Goal: Information Seeking & Learning: Compare options

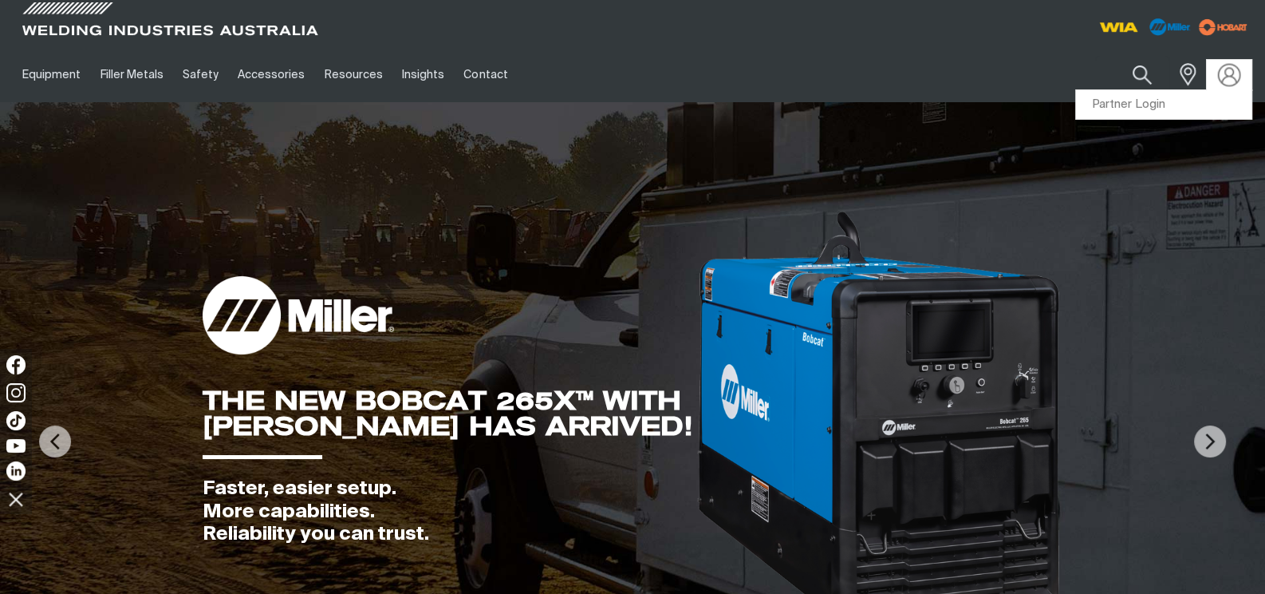
click at [1226, 74] on img at bounding box center [1229, 74] width 23 height 23
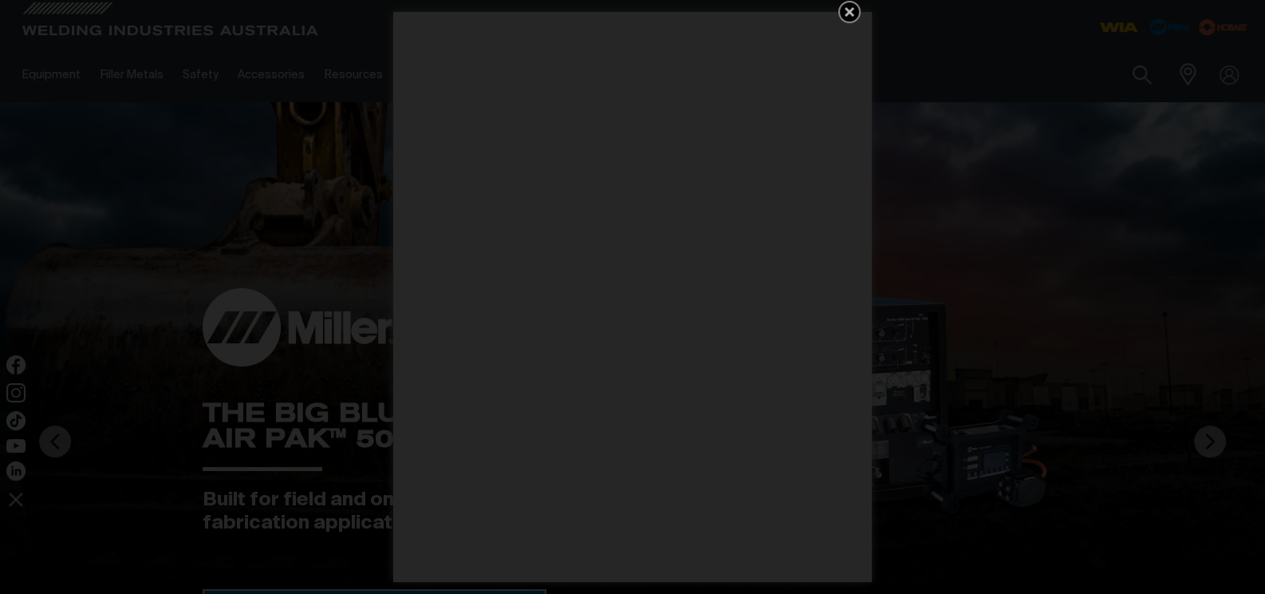
click at [840, 11] on icon "Get 5 WIA Welding Guides Free!" at bounding box center [849, 11] width 19 height 19
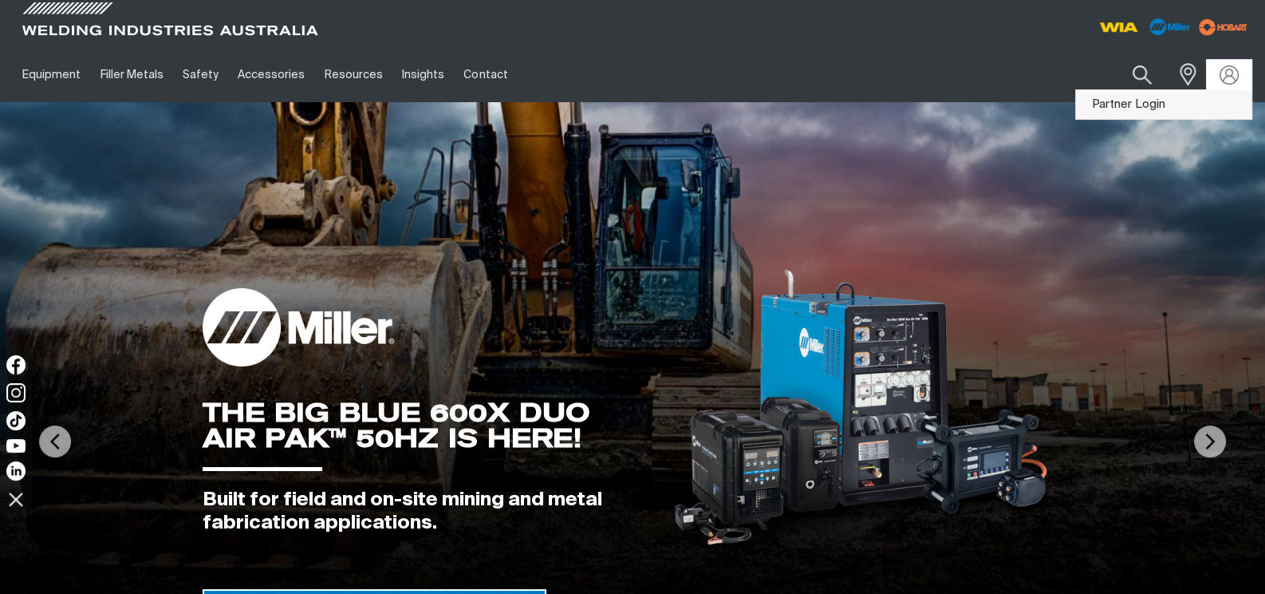
click at [1154, 109] on link "Partner Login" at bounding box center [1164, 105] width 176 height 30
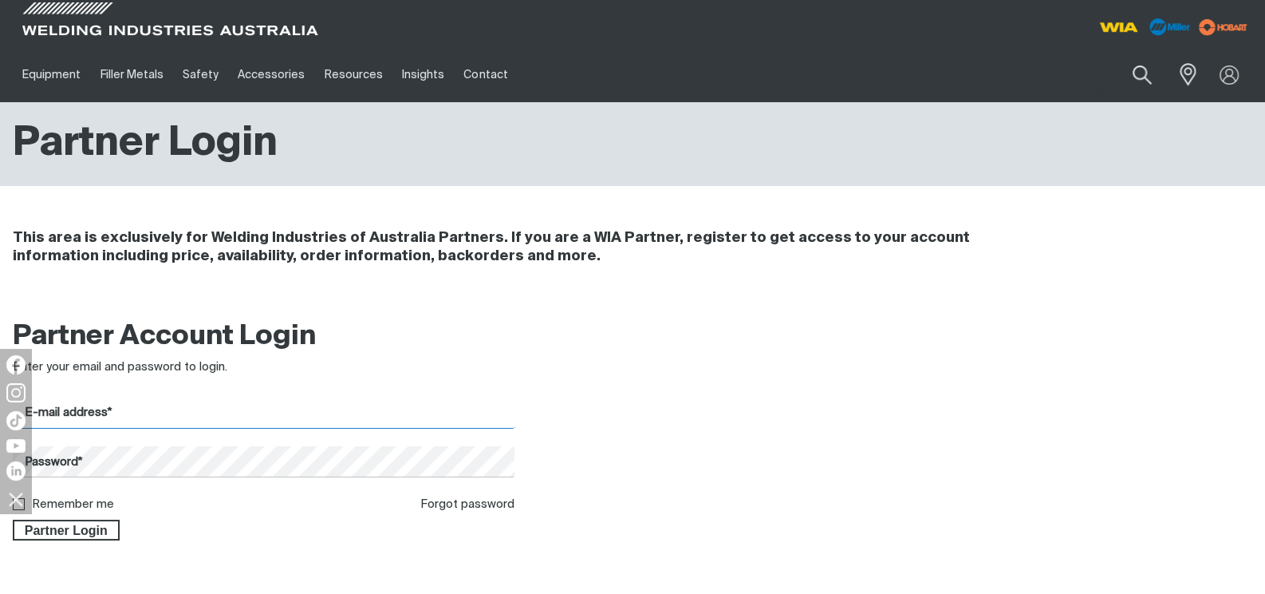
type input "[EMAIL_ADDRESS][DOMAIN_NAME]"
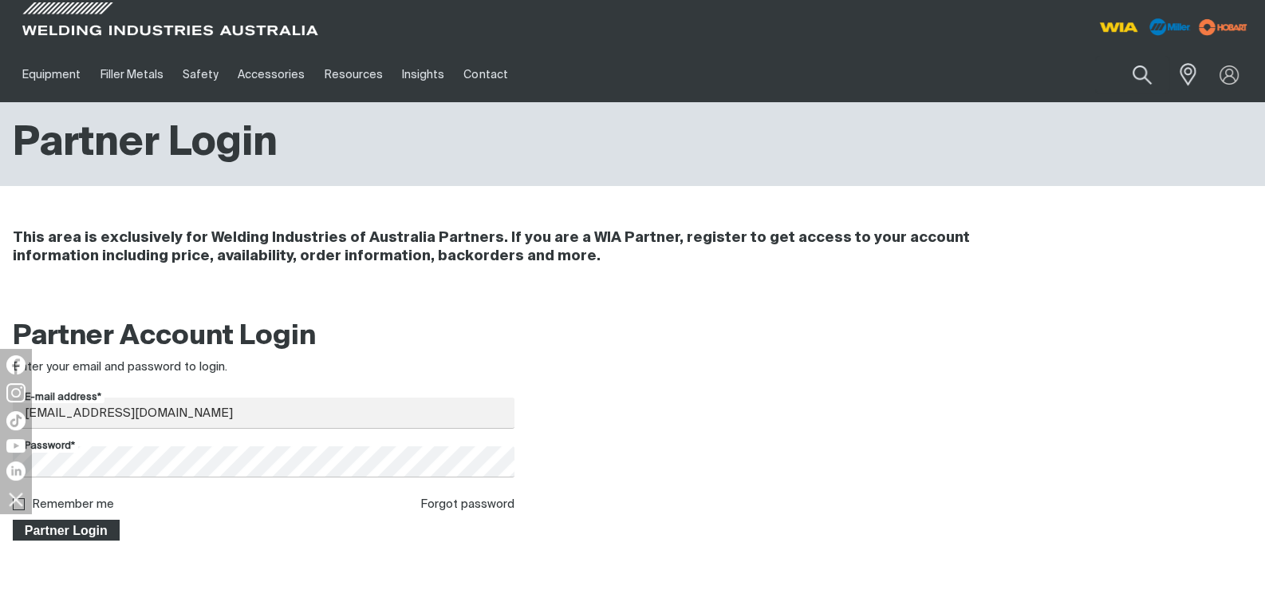
click at [69, 528] on span "Partner Login" at bounding box center [66, 529] width 104 height 21
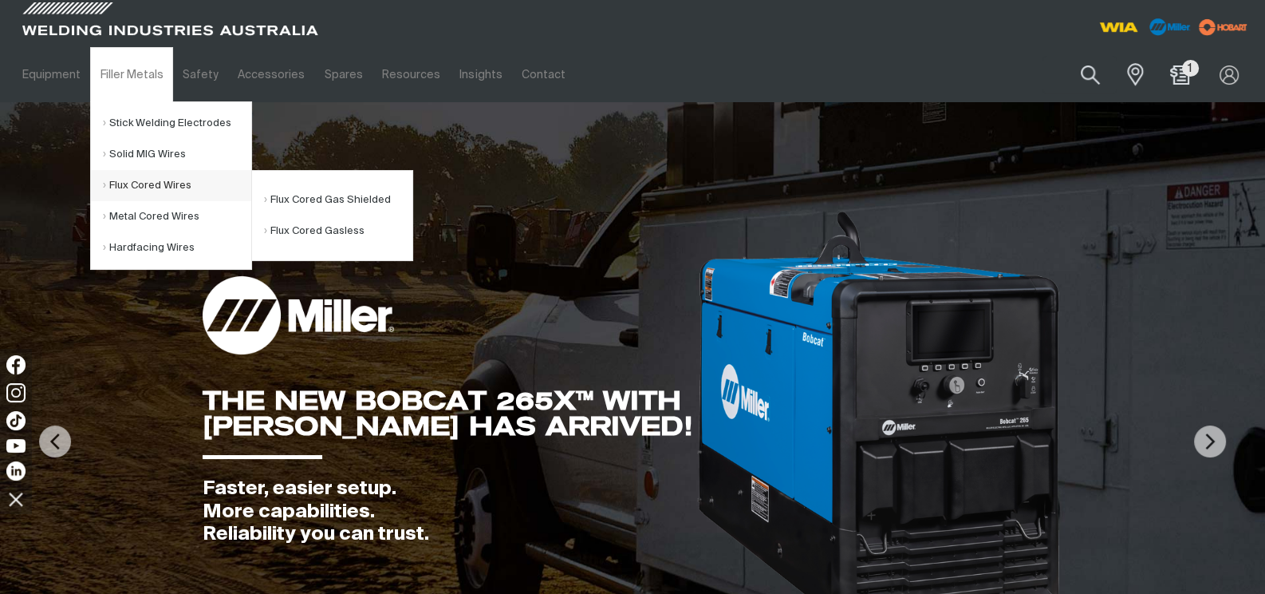
click at [144, 191] on link "Flux Cored Wires" at bounding box center [177, 185] width 148 height 31
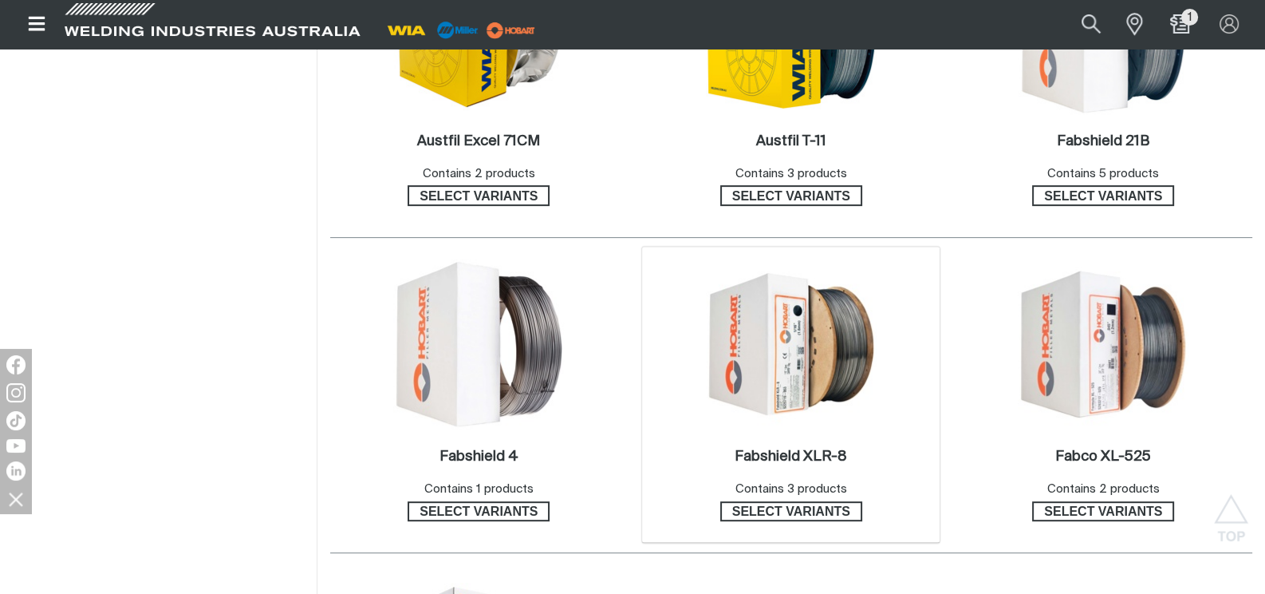
scroll to position [691, 0]
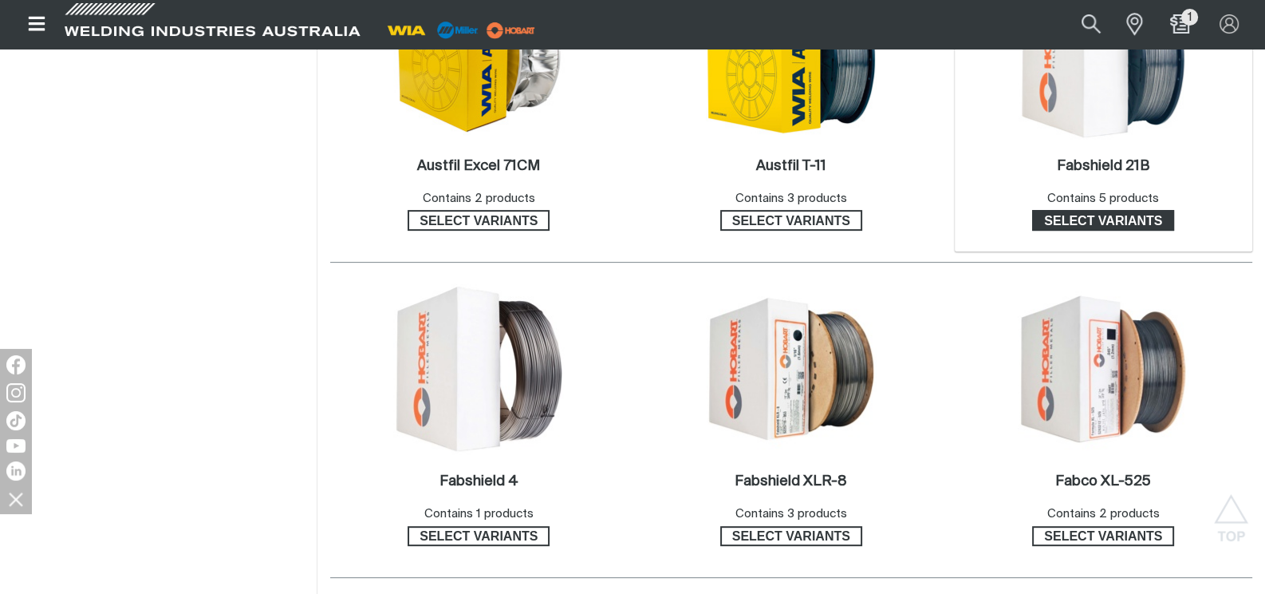
click at [1113, 219] on span "Select variants" at bounding box center [1103, 220] width 139 height 21
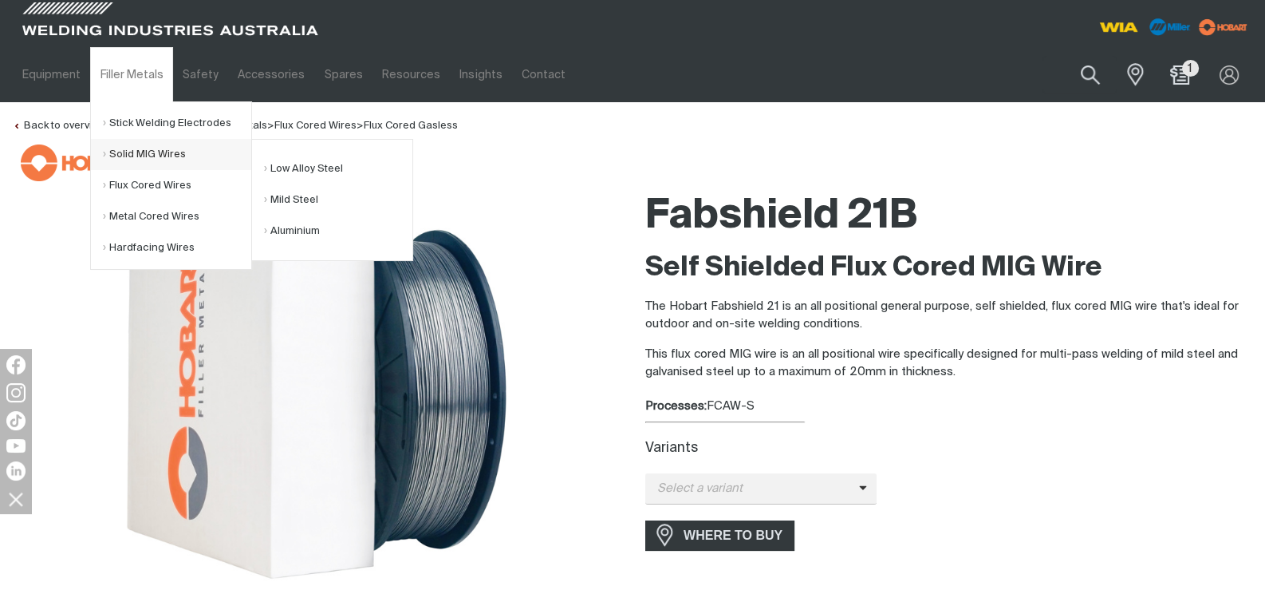
click at [155, 160] on link "Solid MIG Wires" at bounding box center [177, 154] width 148 height 31
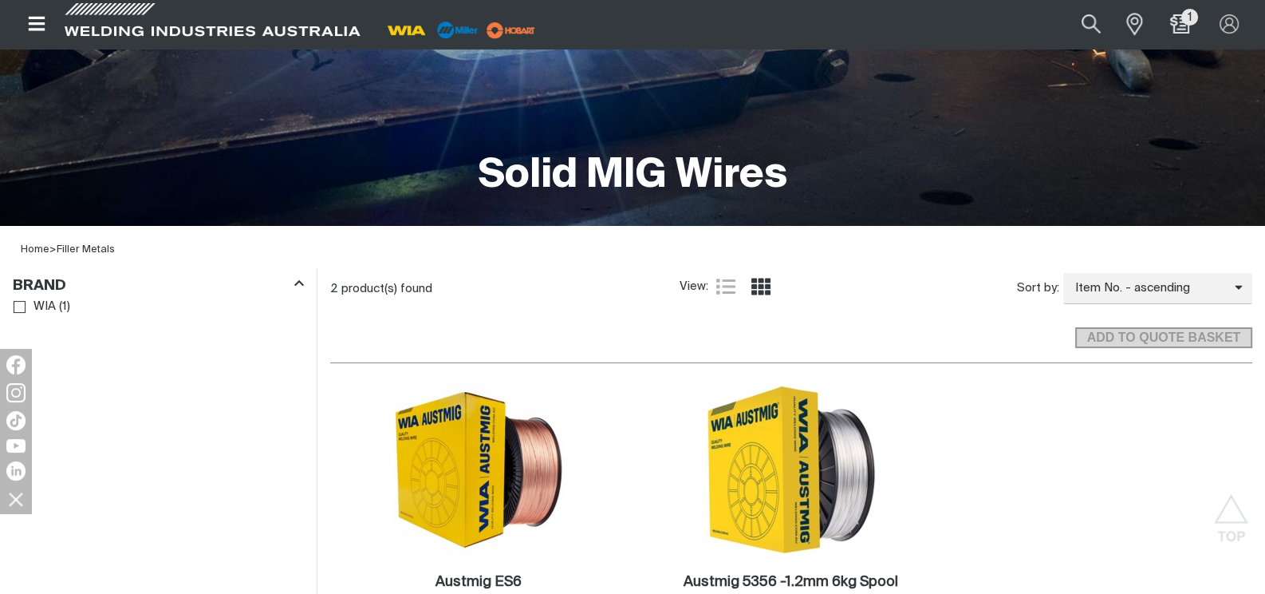
scroll to position [106, 0]
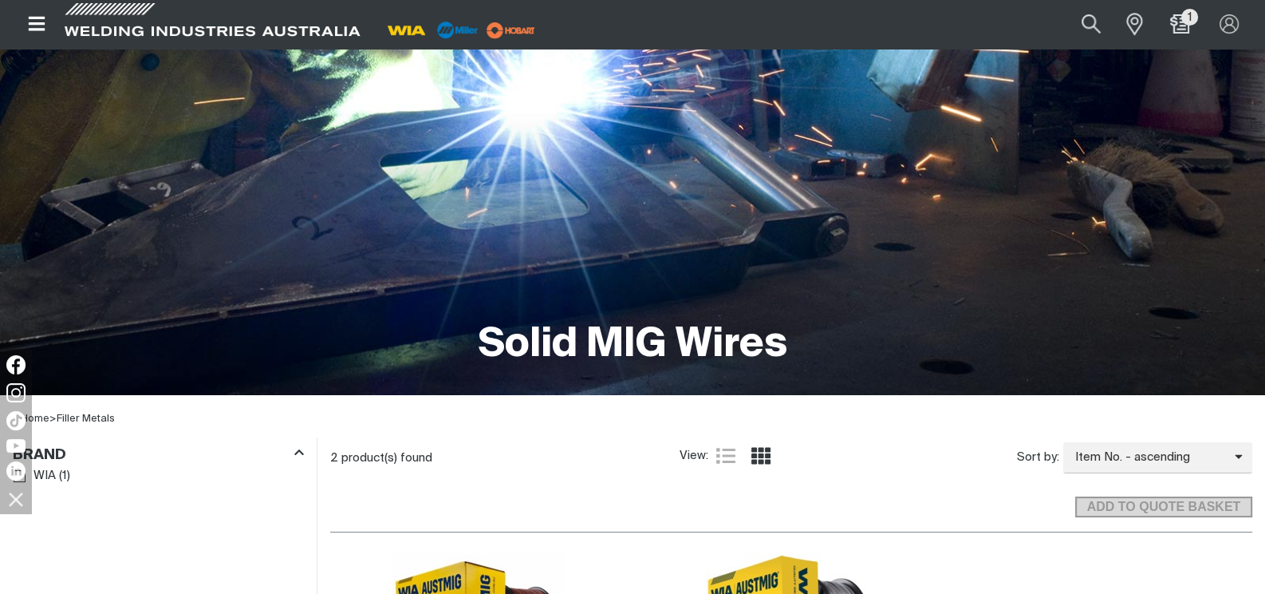
click at [37, 27] on icon "Open top menu" at bounding box center [37, 23] width 23 height 19
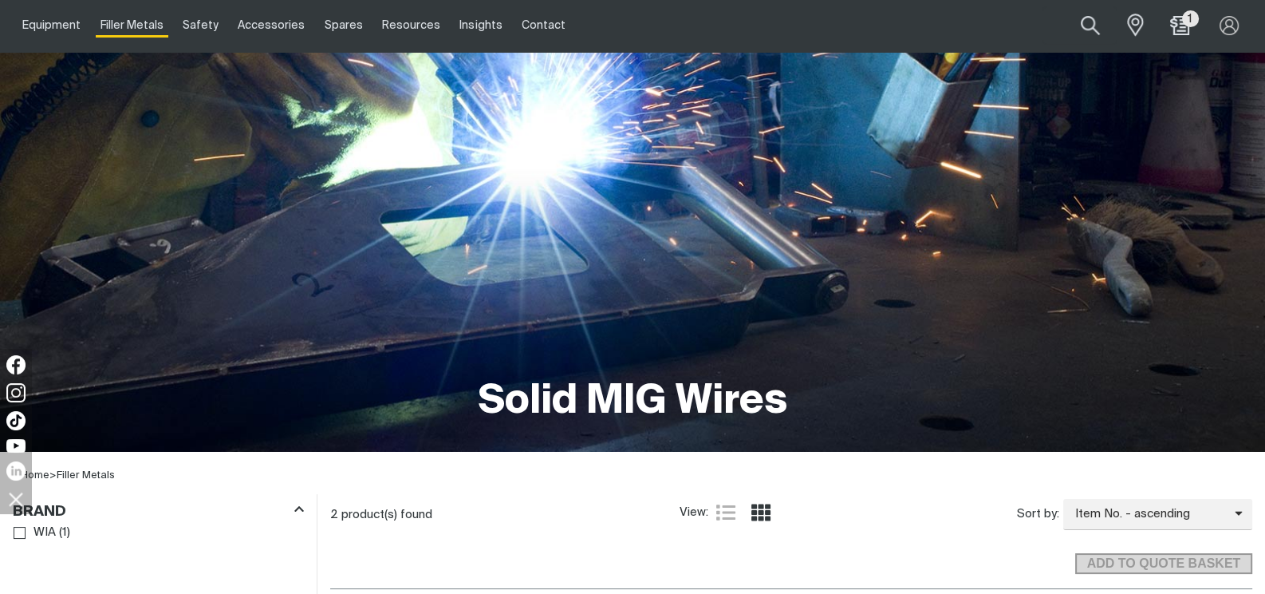
scroll to position [0, 0]
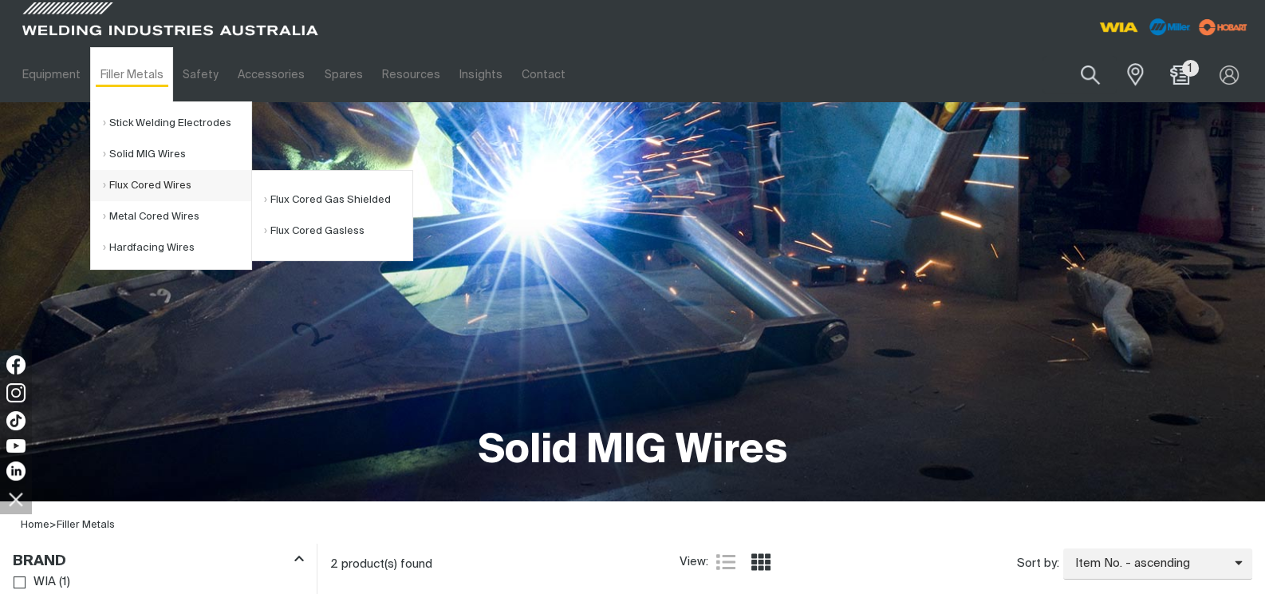
click at [142, 186] on link "Flux Cored Wires" at bounding box center [177, 185] width 148 height 31
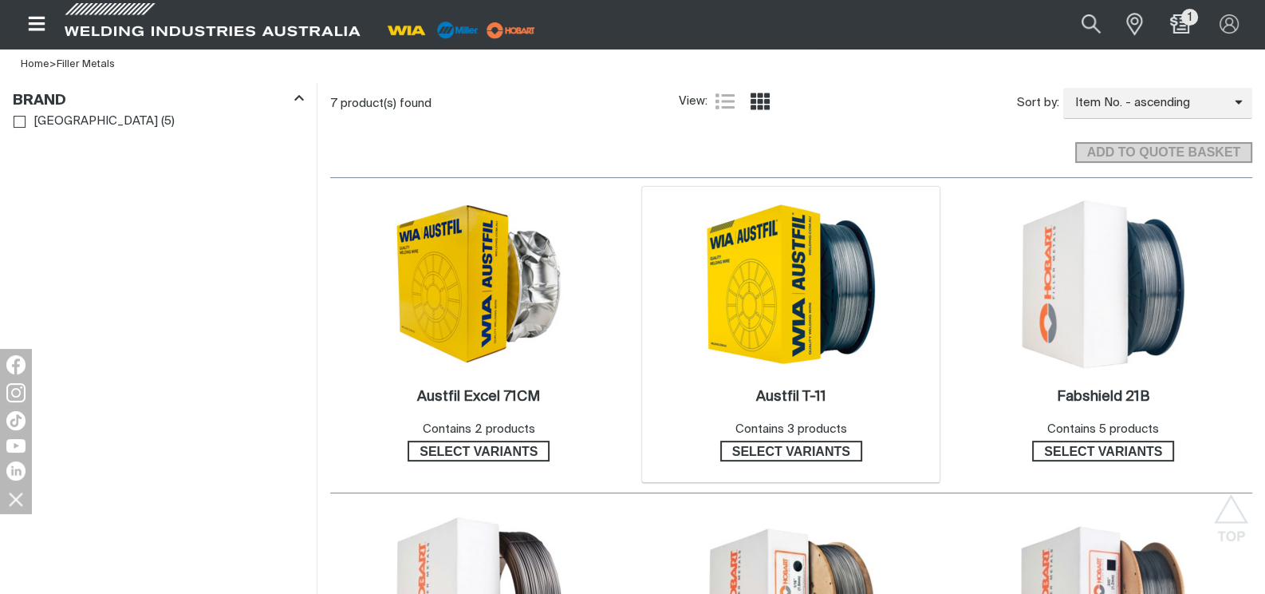
scroll to position [585, 0]
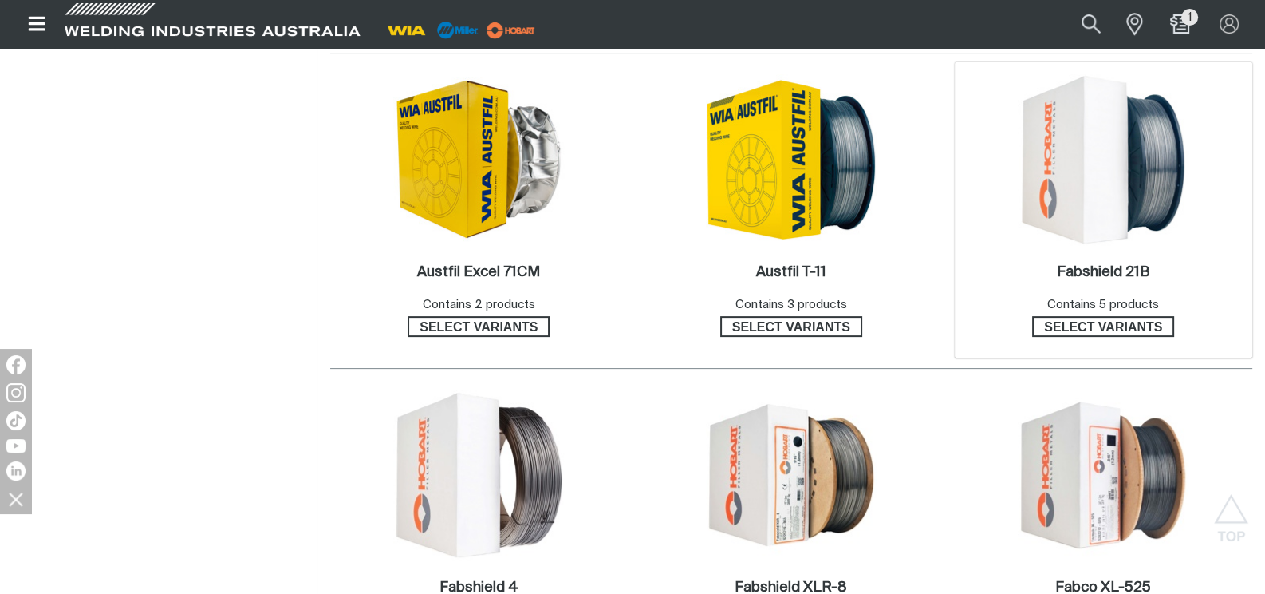
click at [1094, 179] on img at bounding box center [1103, 159] width 171 height 171
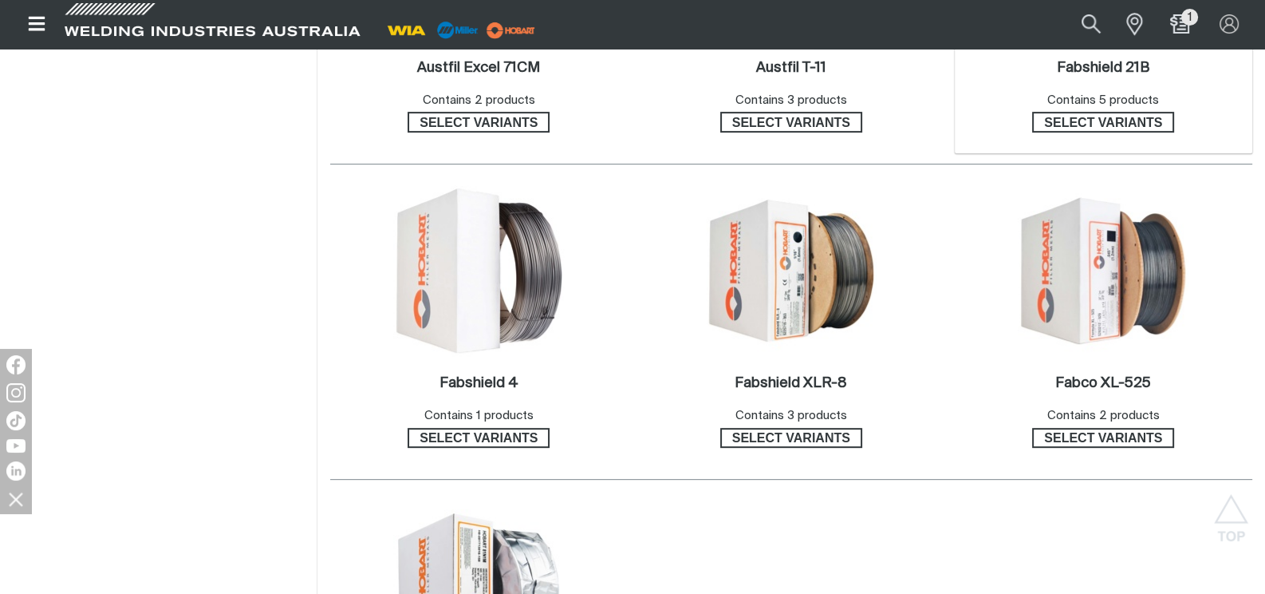
scroll to position [797, 0]
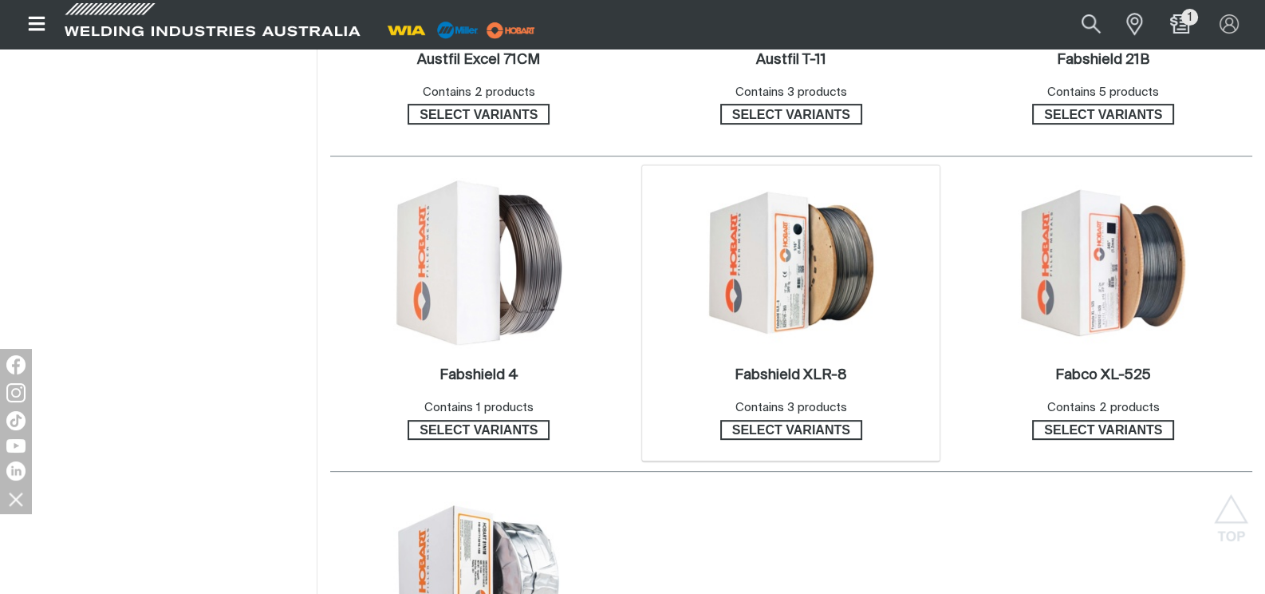
click at [796, 278] on img at bounding box center [791, 262] width 171 height 171
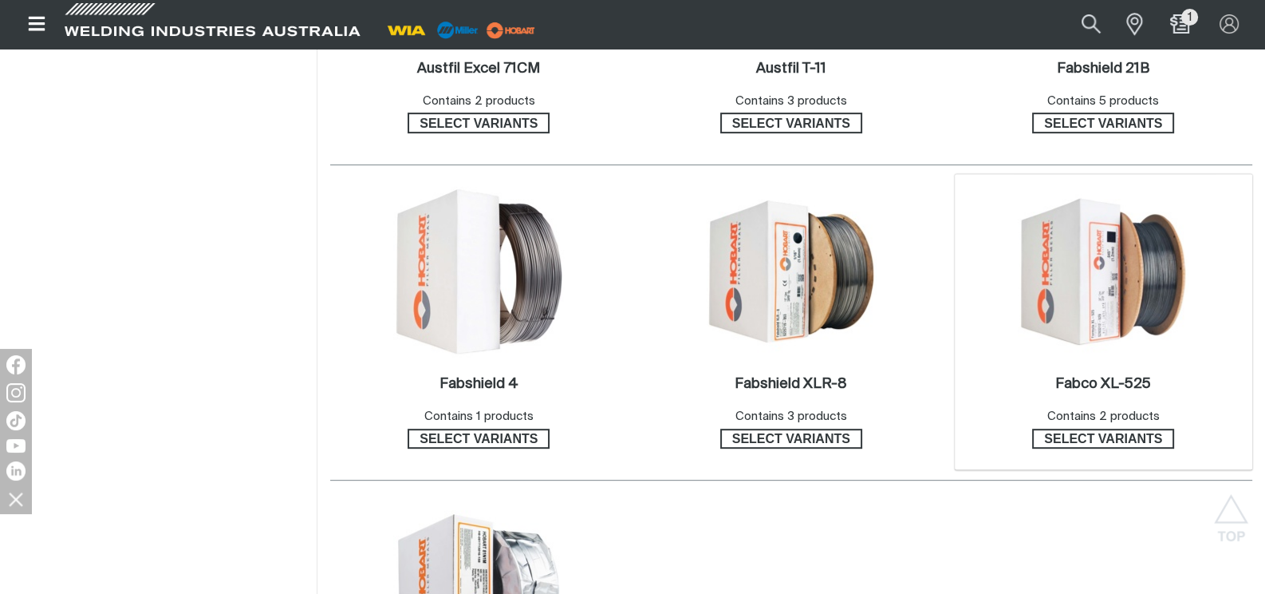
scroll to position [797, 0]
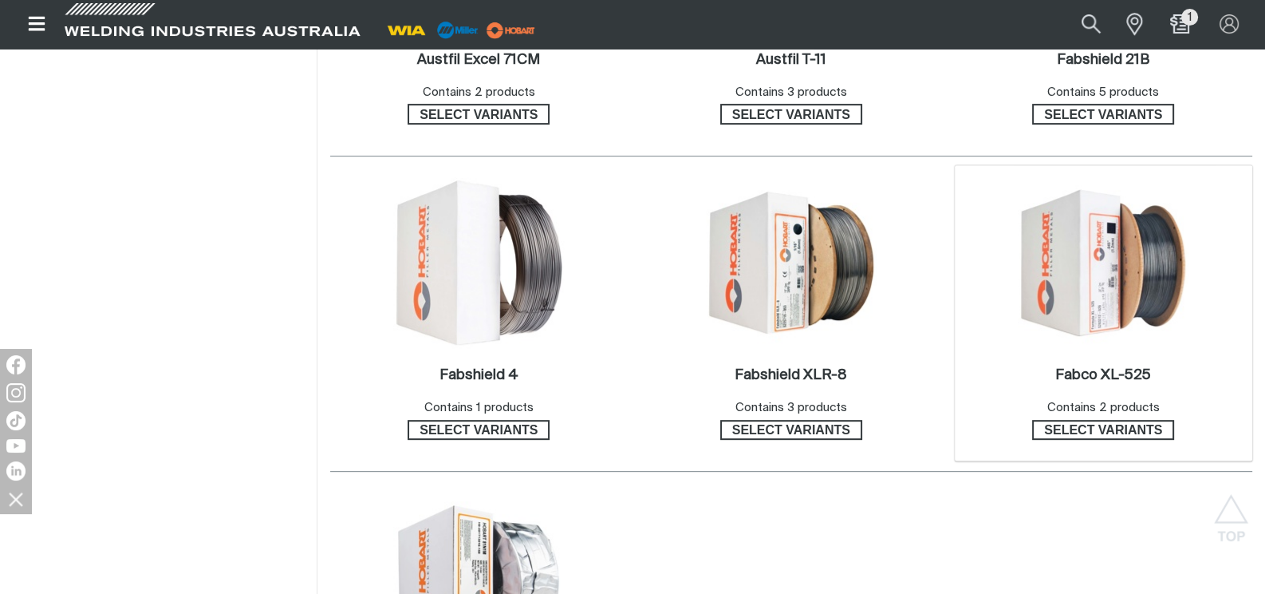
click at [1103, 280] on img at bounding box center [1103, 262] width 171 height 171
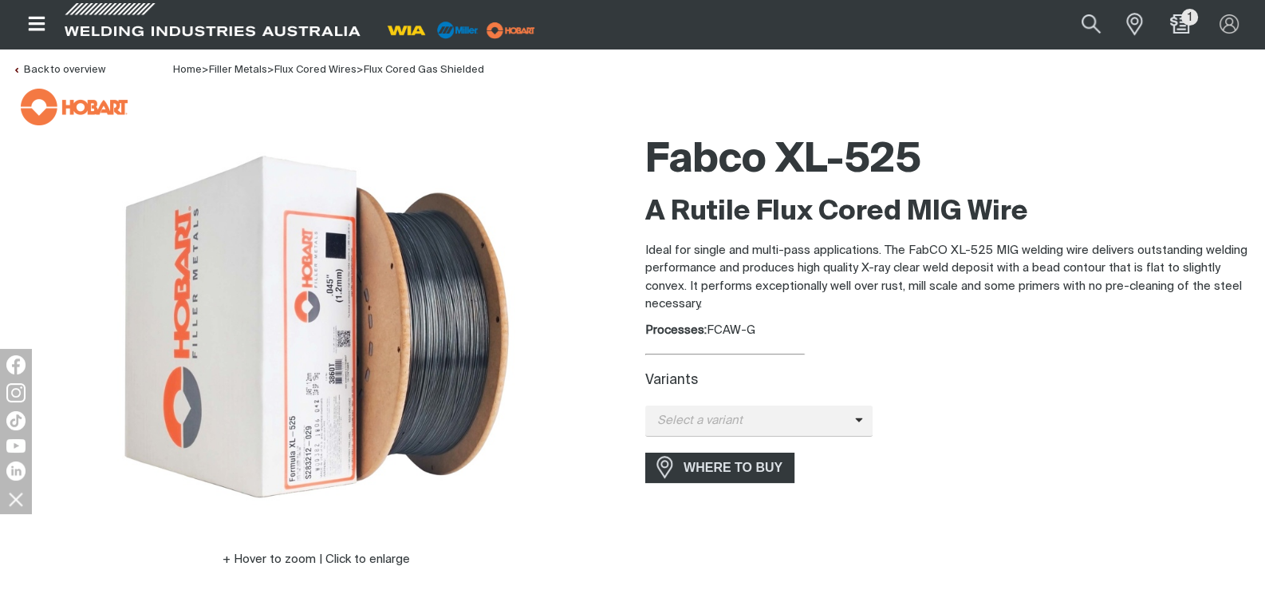
scroll to position [53, 0]
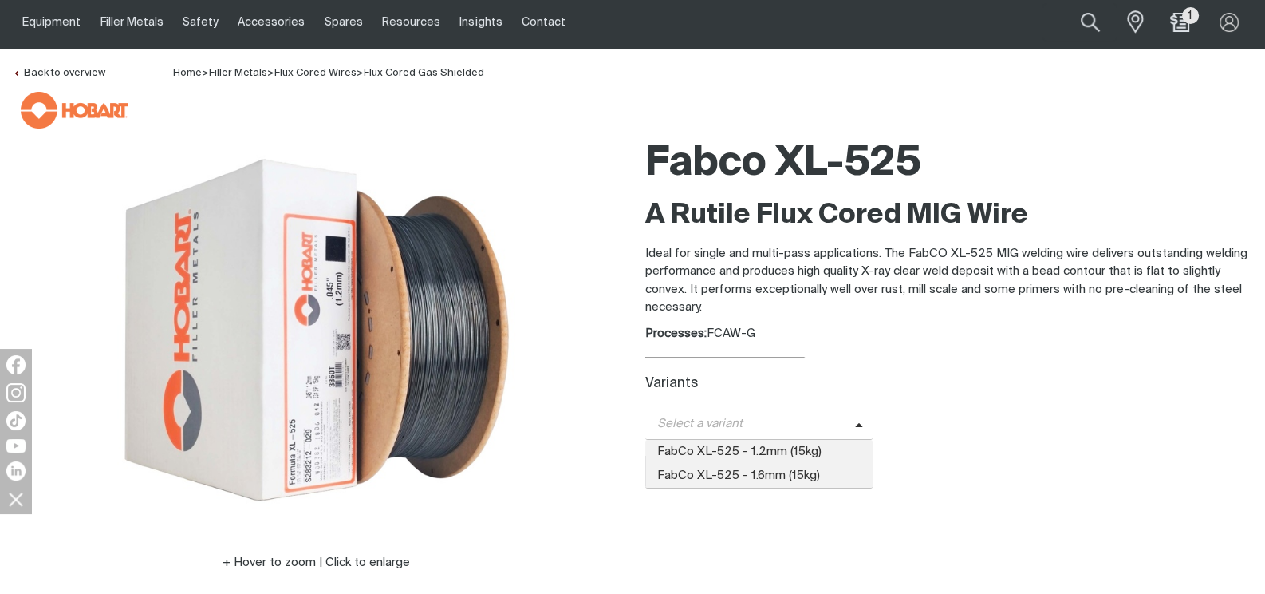
click at [855, 422] on icon at bounding box center [859, 426] width 8 height 12
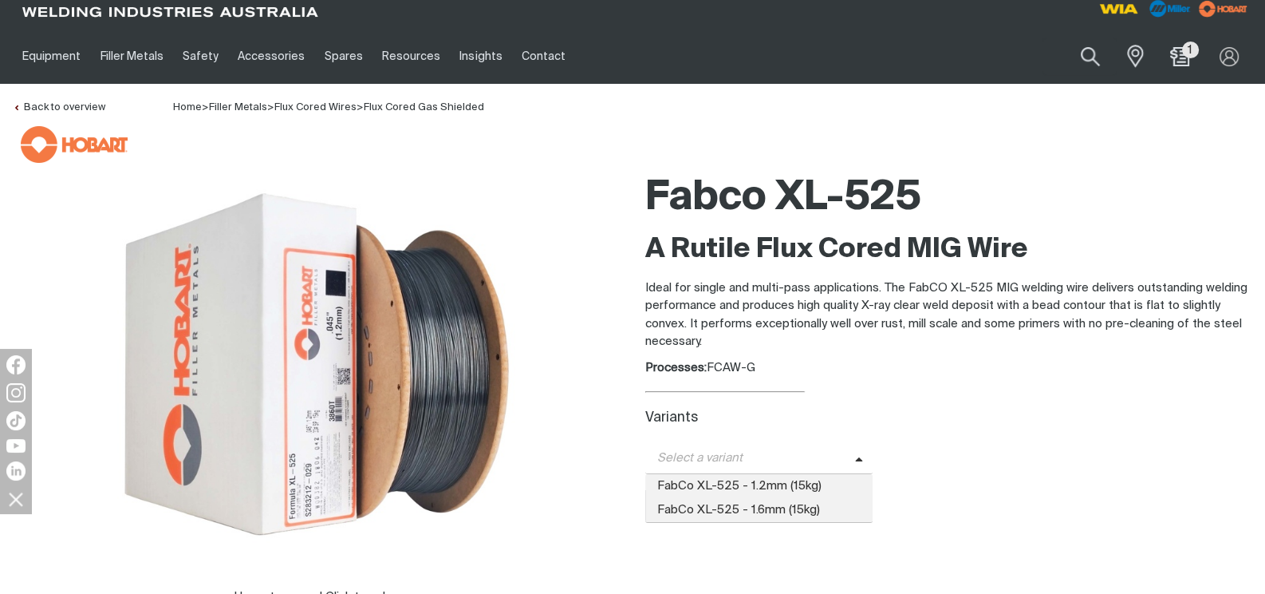
scroll to position [0, 0]
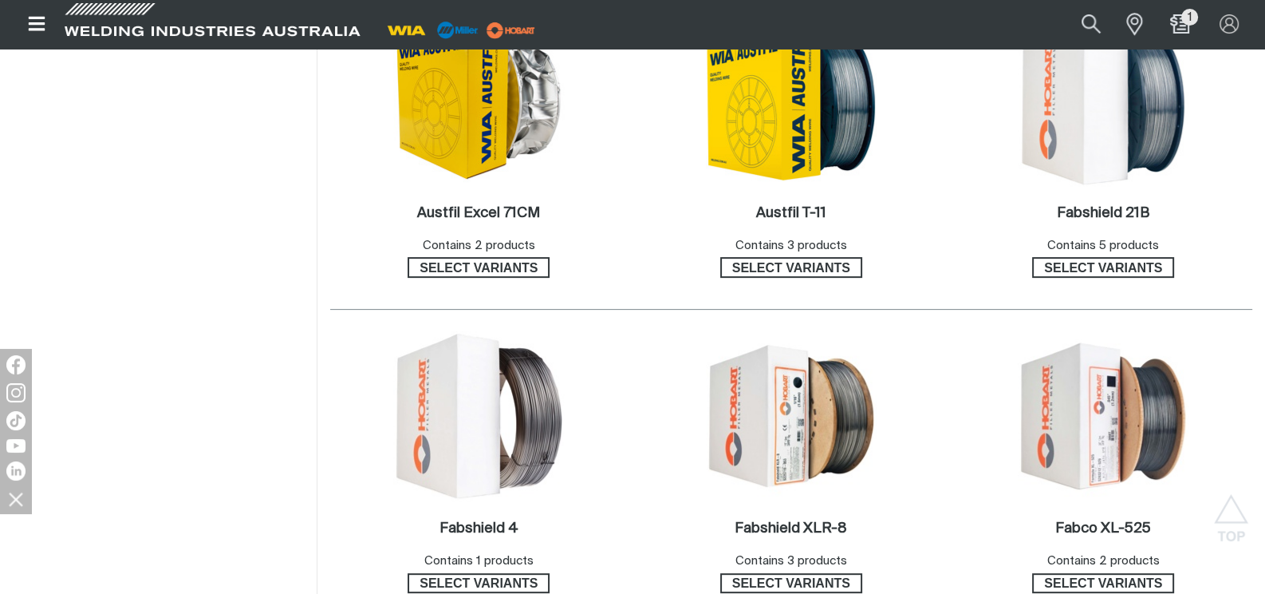
scroll to position [637, 0]
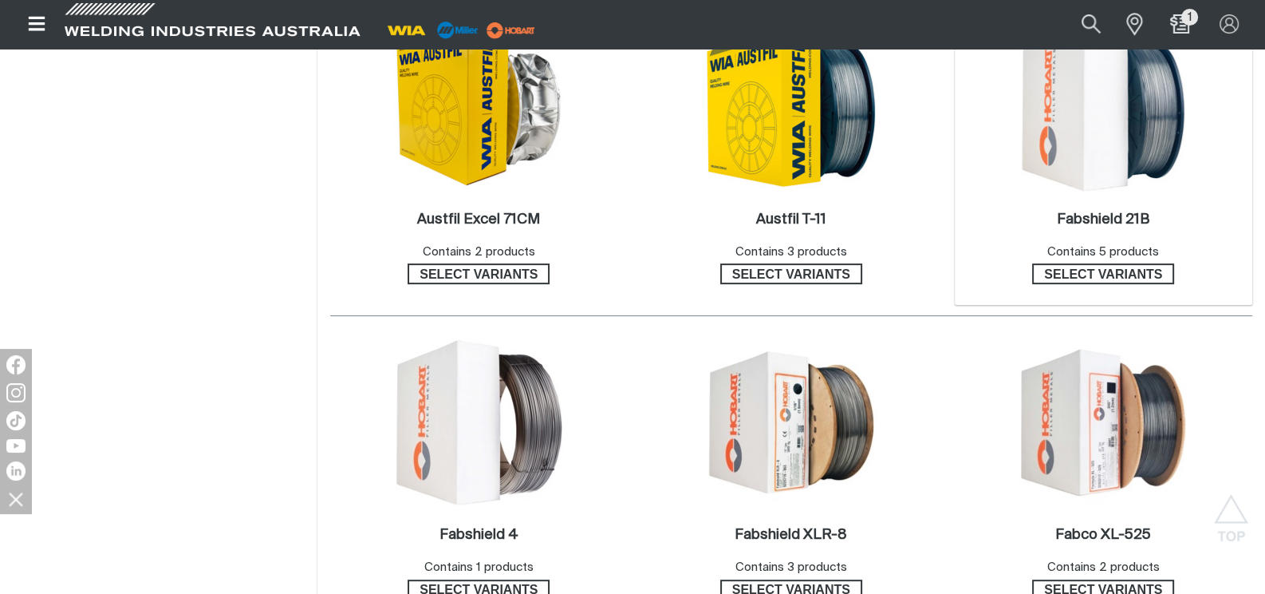
click at [1144, 107] on img at bounding box center [1103, 107] width 171 height 171
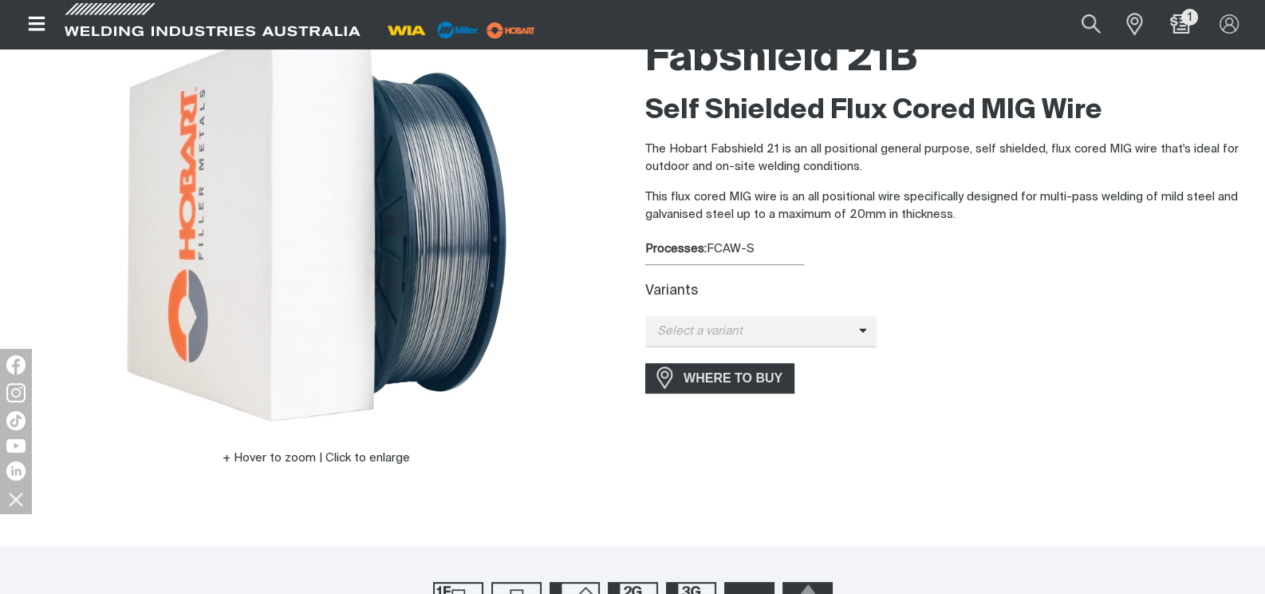
scroll to position [212, 0]
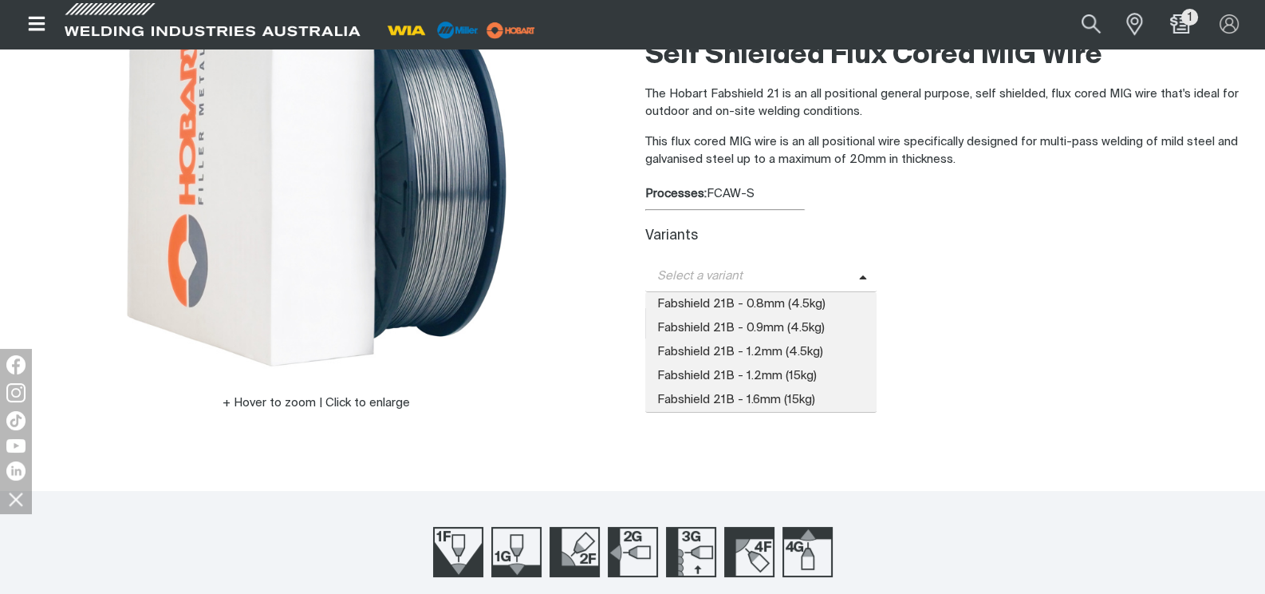
click at [862, 277] on icon at bounding box center [863, 278] width 8 height 12
click at [798, 384] on span "Fabshield 21B - 1.2mm (15kg)" at bounding box center [760, 376] width 231 height 24
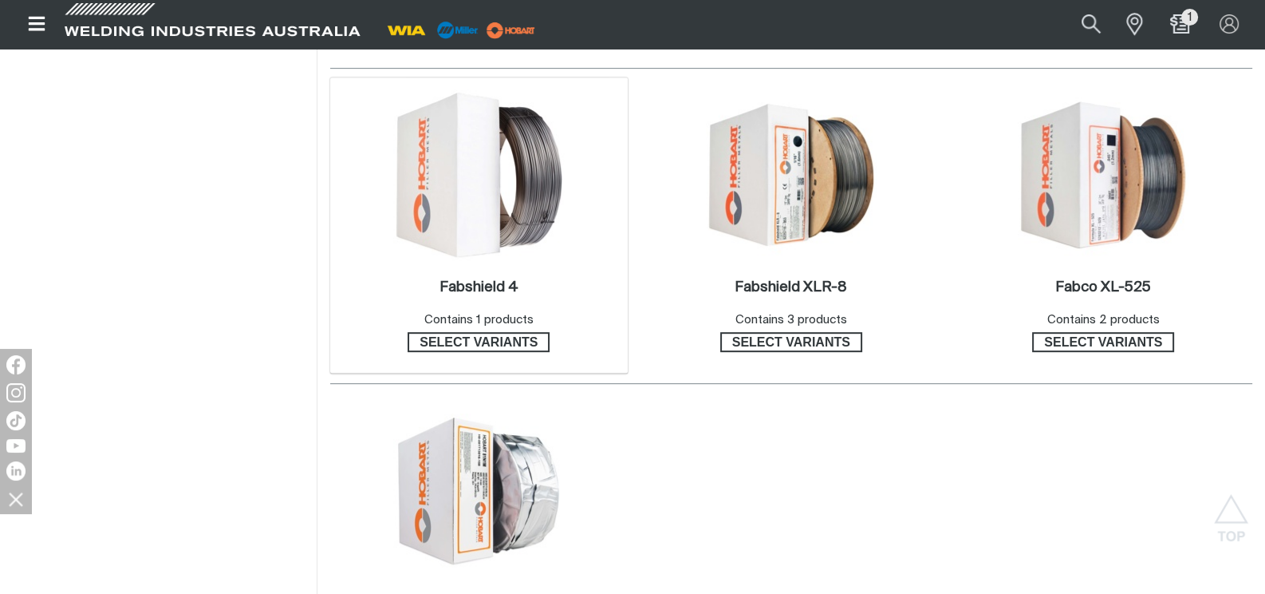
scroll to position [904, 0]
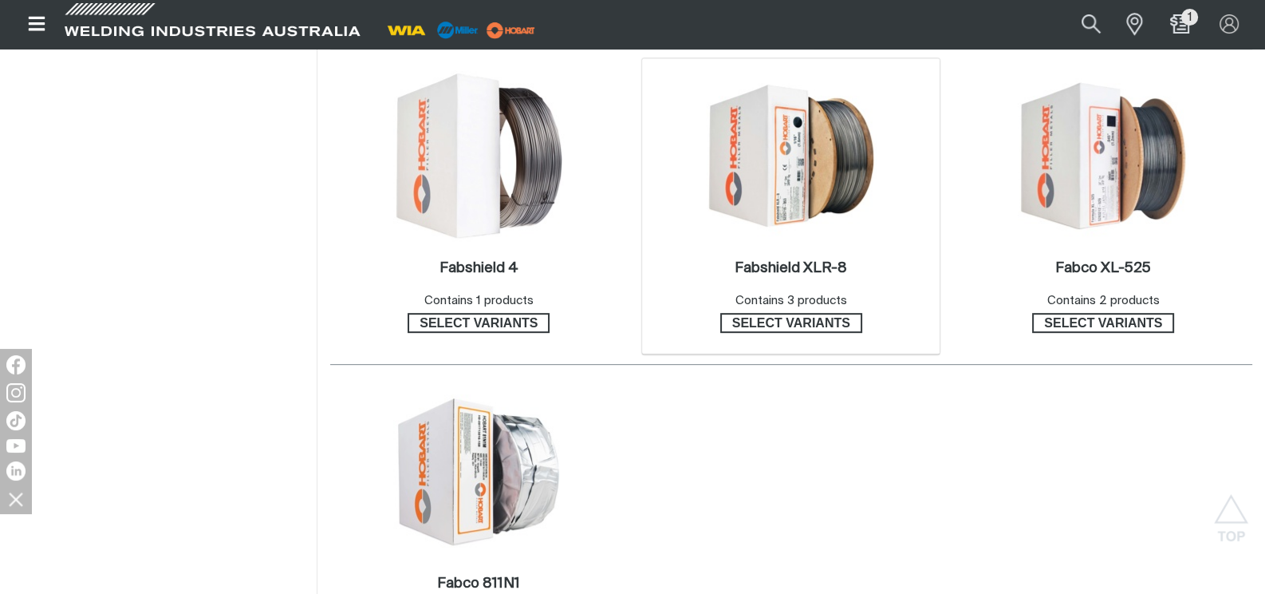
click at [822, 198] on img at bounding box center [791, 155] width 171 height 171
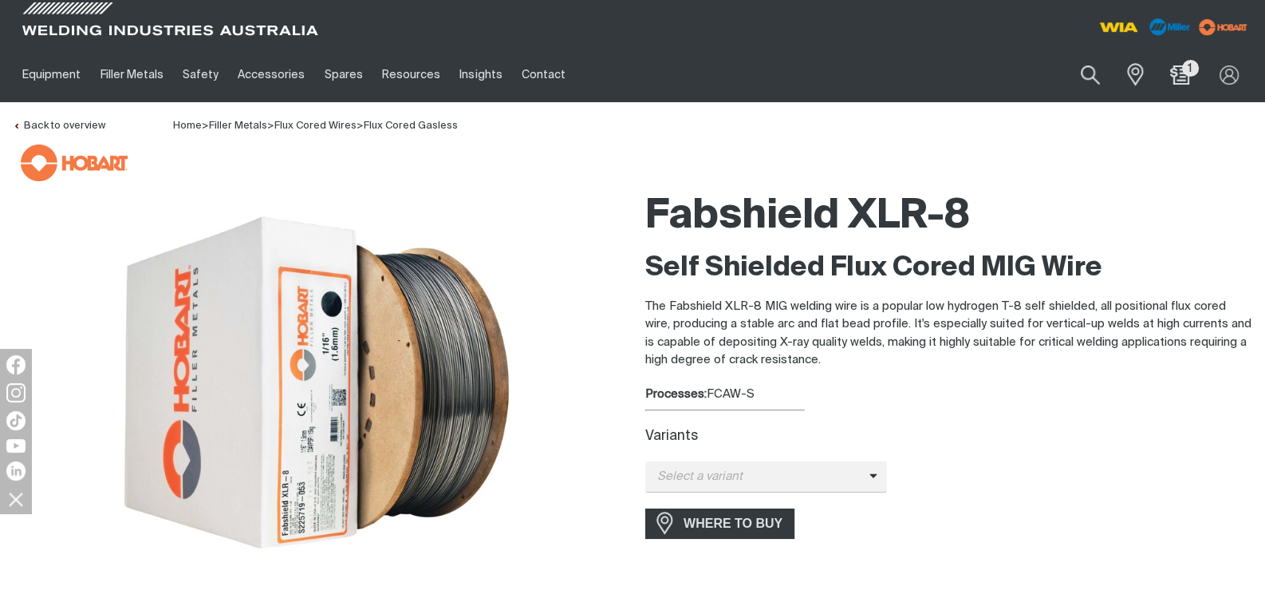
scroll to position [212, 0]
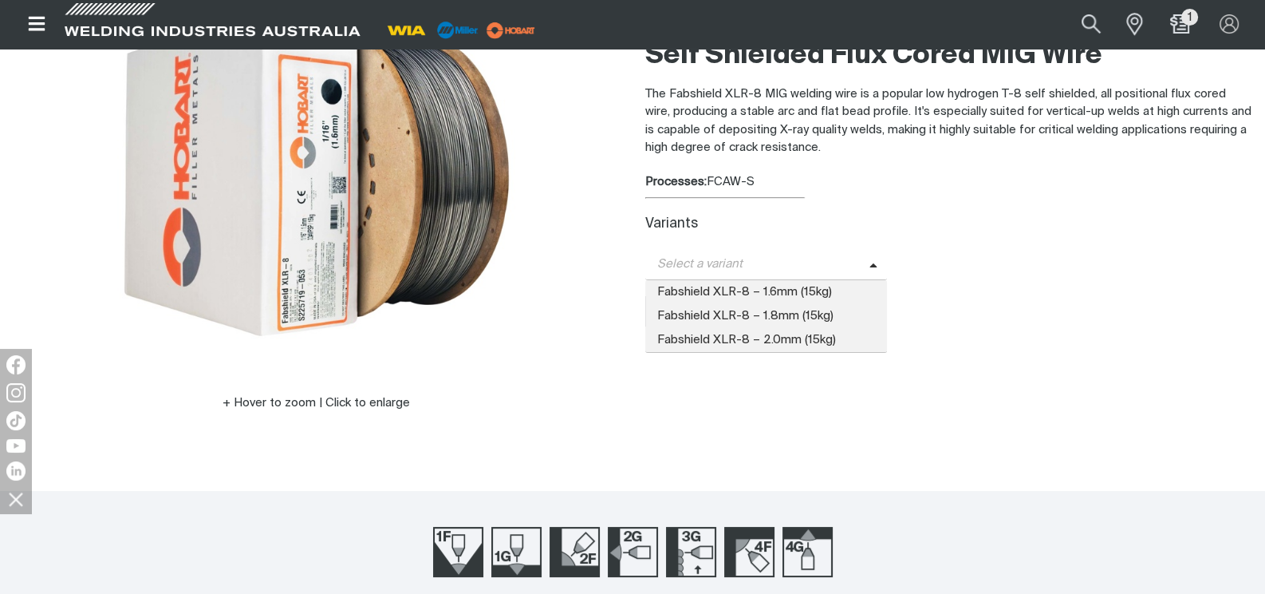
click at [870, 263] on icon at bounding box center [874, 266] width 8 height 12
click at [777, 296] on span "Fabshield XLR-8 – 1.6mm (15kg)" at bounding box center [766, 292] width 242 height 24
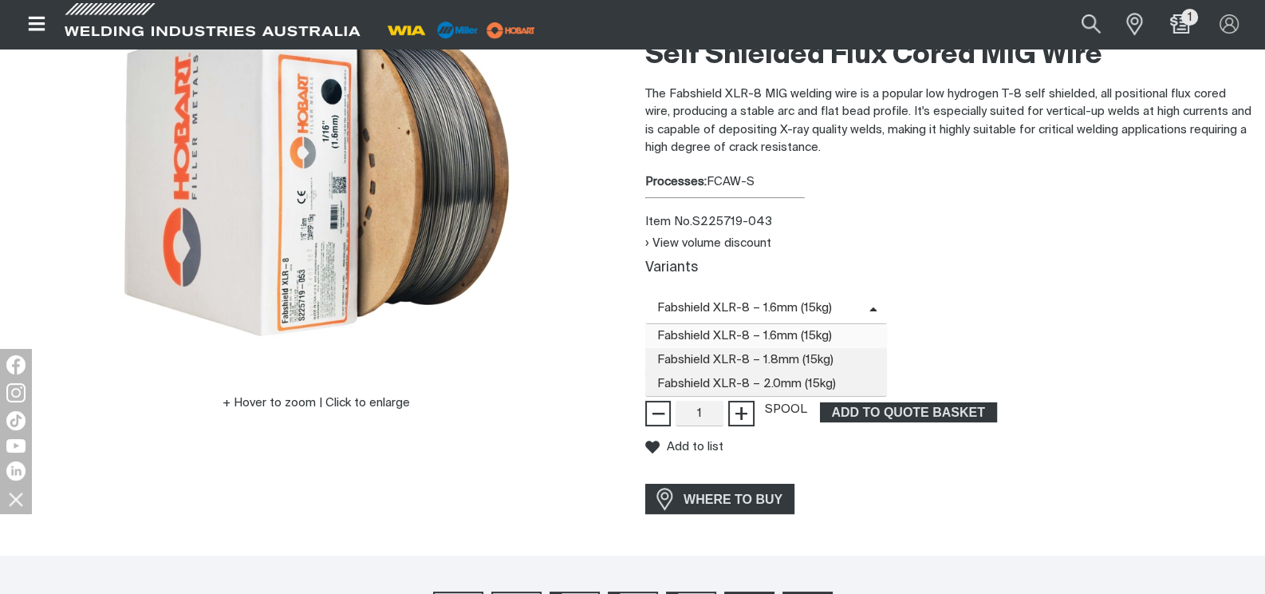
click at [870, 313] on span at bounding box center [879, 308] width 18 height 18
click at [799, 357] on span "Fabshield XLR-8 – 1.8mm (15kg)" at bounding box center [766, 360] width 242 height 24
click at [870, 306] on icon at bounding box center [874, 310] width 8 height 12
click at [821, 382] on span "Fabshield XLR-8 – 2.0mm (15kg)" at bounding box center [766, 384] width 242 height 24
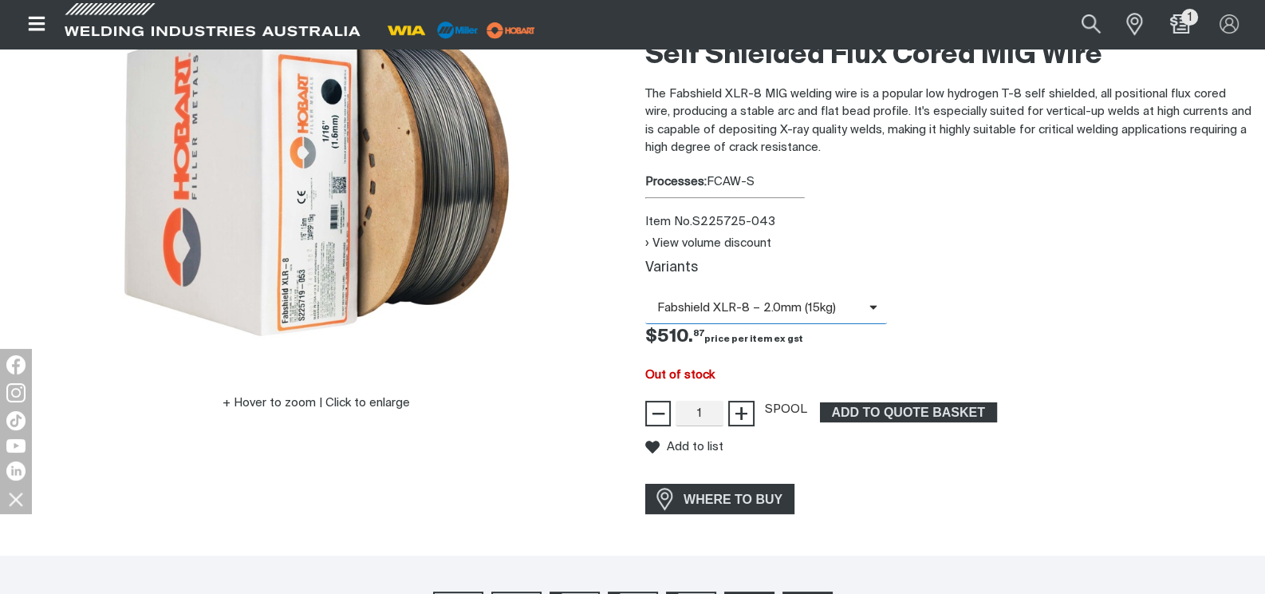
click at [864, 308] on span "Fabshield XLR-8 – 2.0mm (15kg)" at bounding box center [757, 308] width 224 height 18
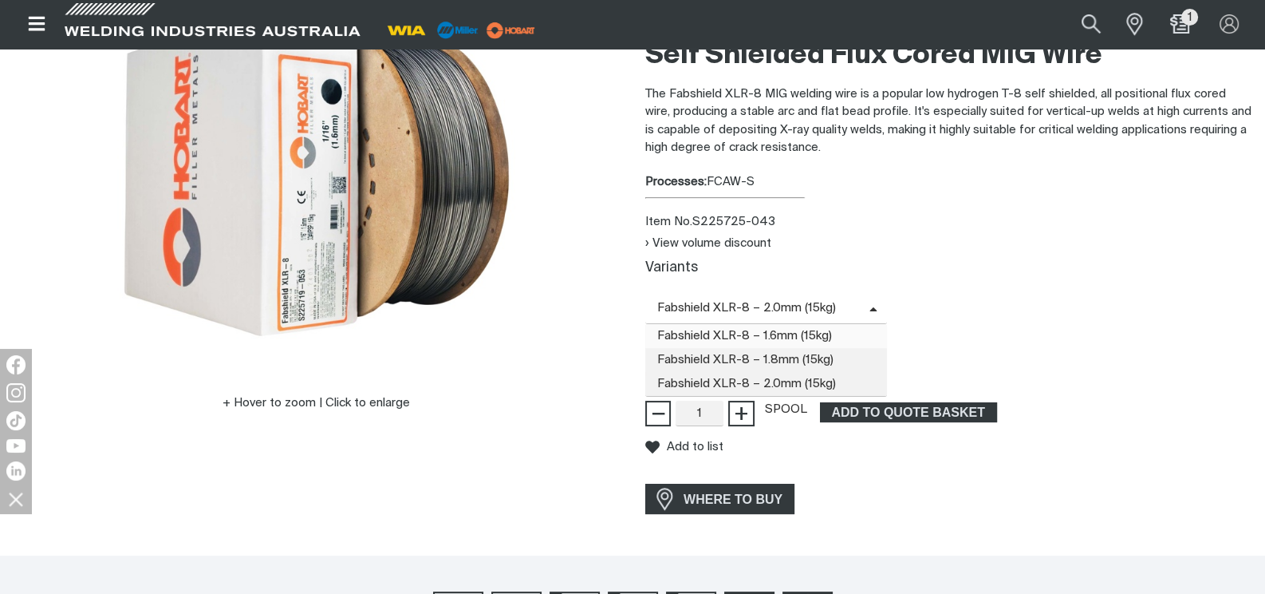
click at [832, 334] on span "Fabshield XLR-8 – 1.6mm (15kg)" at bounding box center [766, 336] width 242 height 24
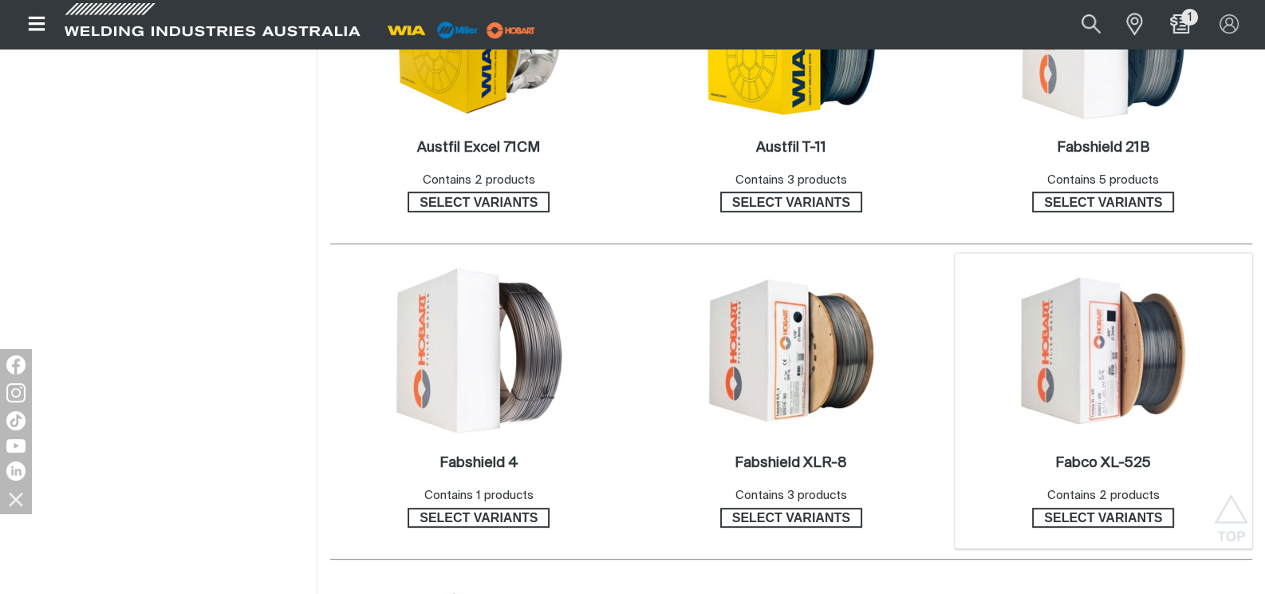
scroll to position [691, 0]
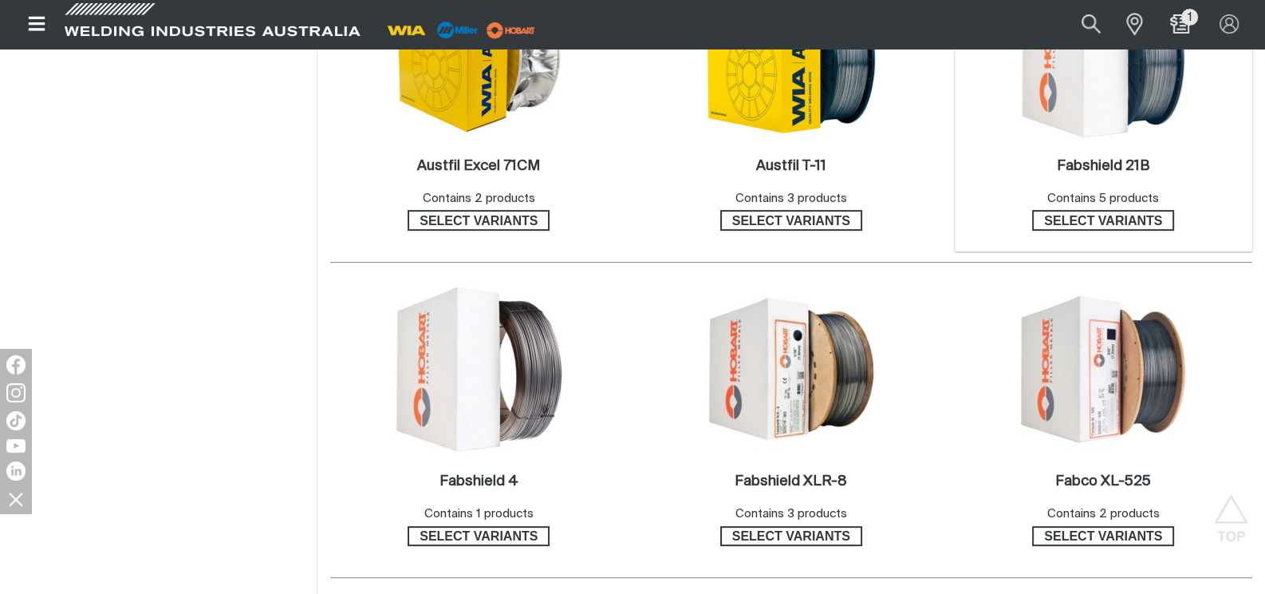
click at [1087, 114] on img at bounding box center [1103, 53] width 171 height 171
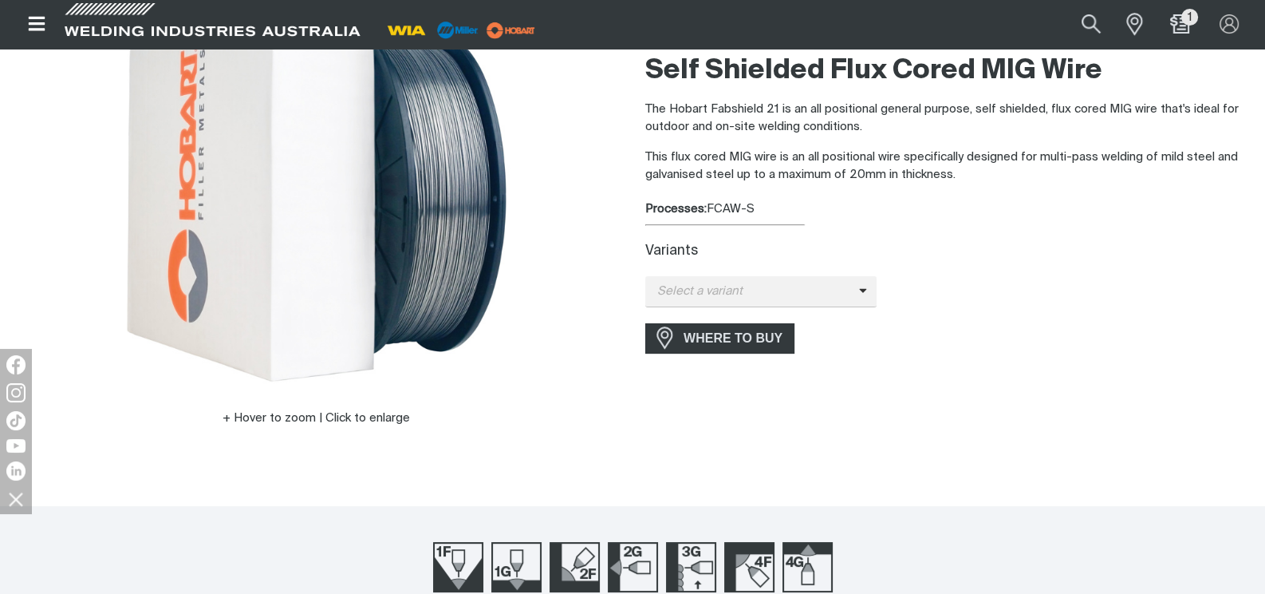
scroll to position [212, 0]
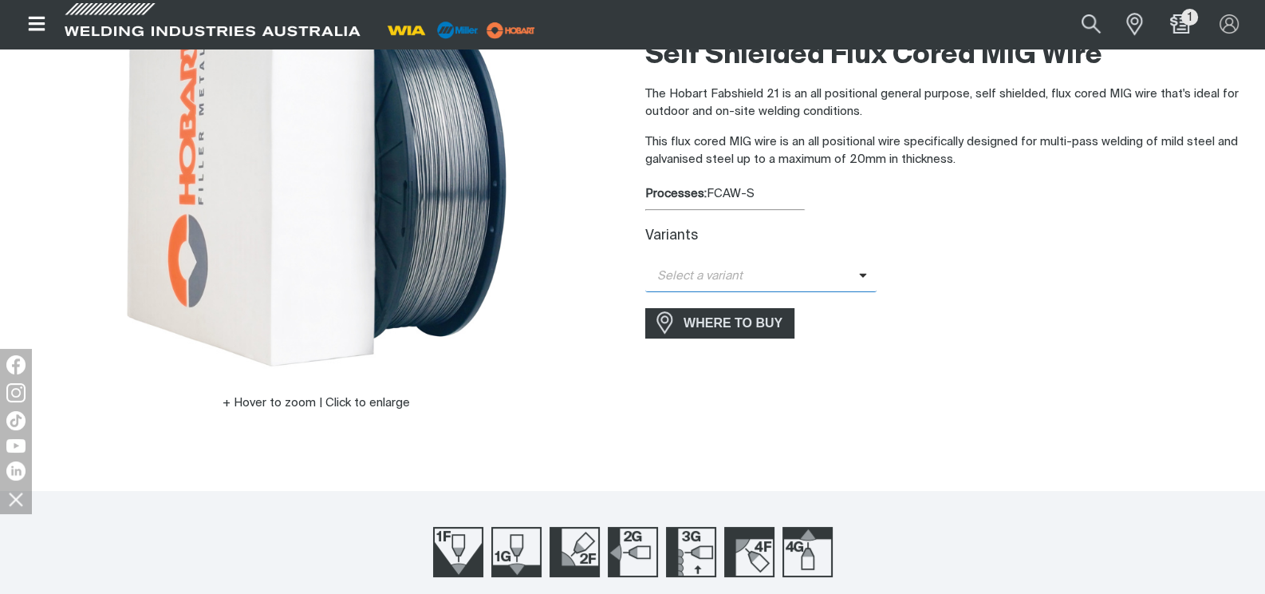
click at [859, 274] on icon at bounding box center [863, 275] width 8 height 12
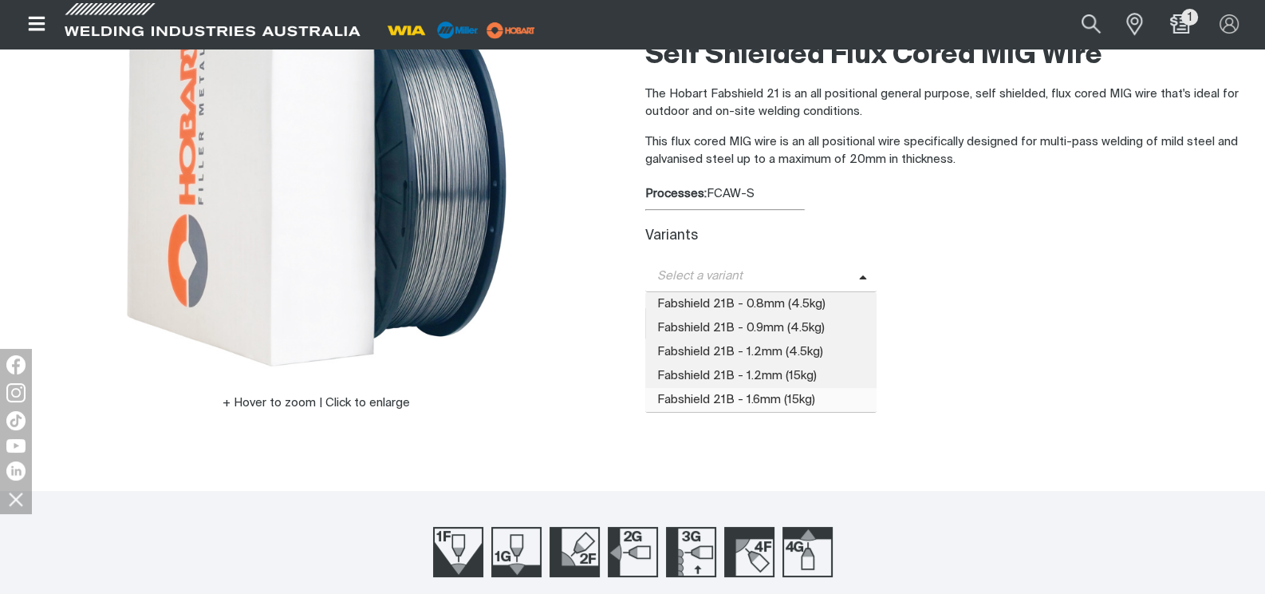
click at [809, 404] on span "Fabshield 21B - 1.6mm (15kg)" at bounding box center [760, 400] width 231 height 24
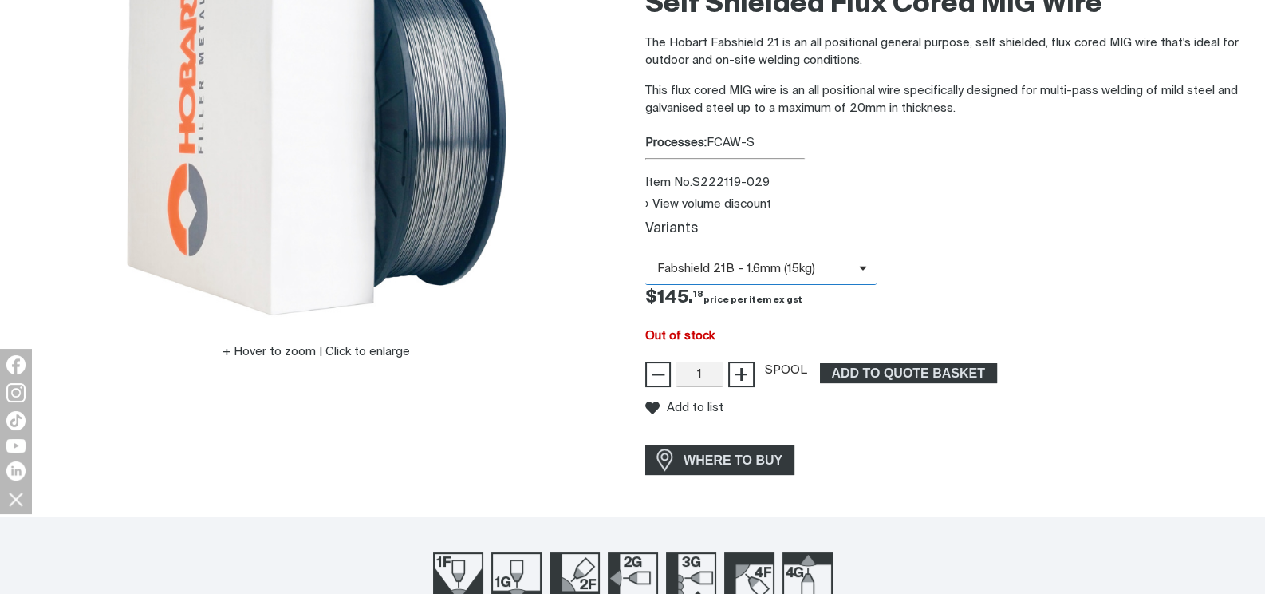
scroll to position [266, 0]
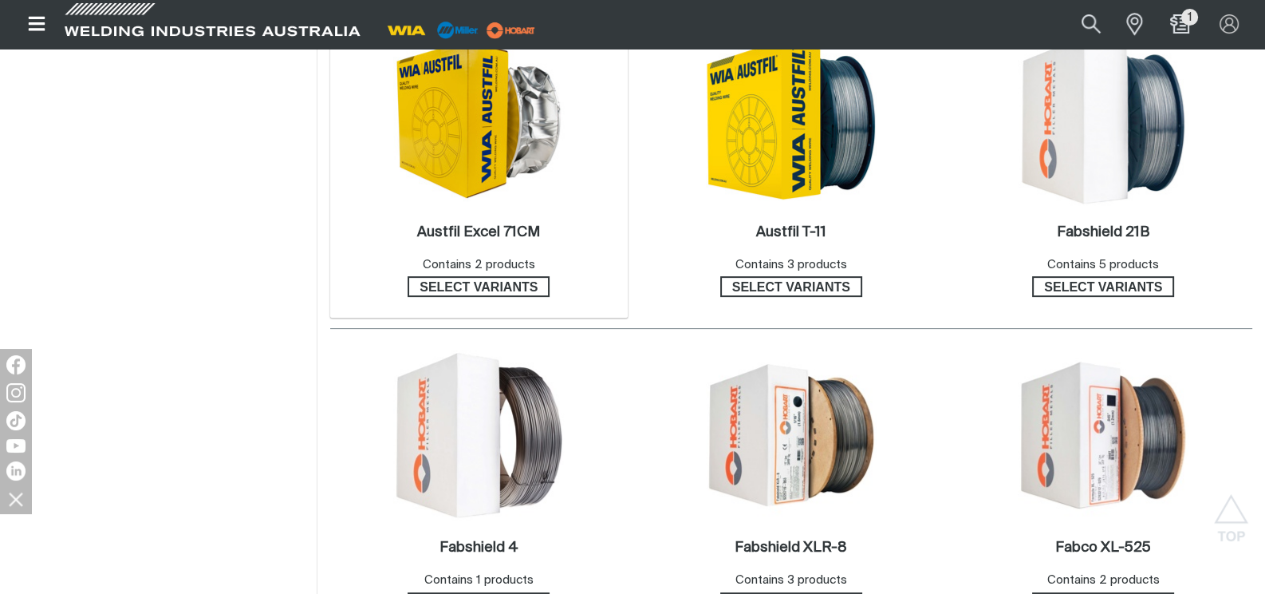
scroll to position [585, 0]
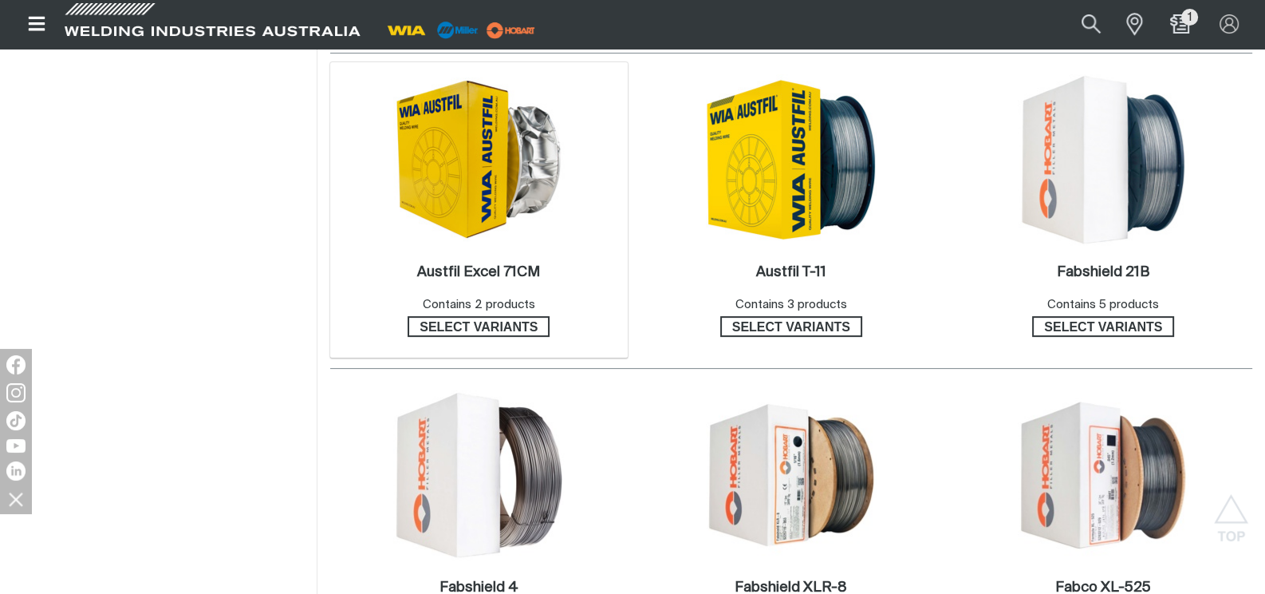
click at [495, 164] on img at bounding box center [478, 159] width 171 height 164
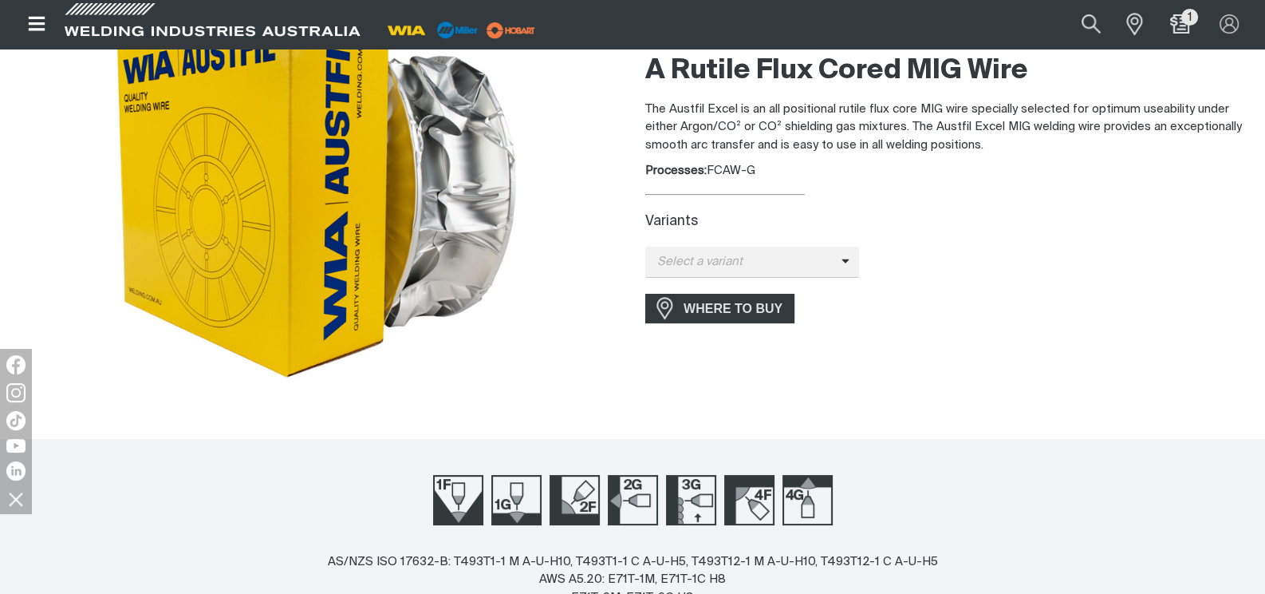
scroll to position [106, 0]
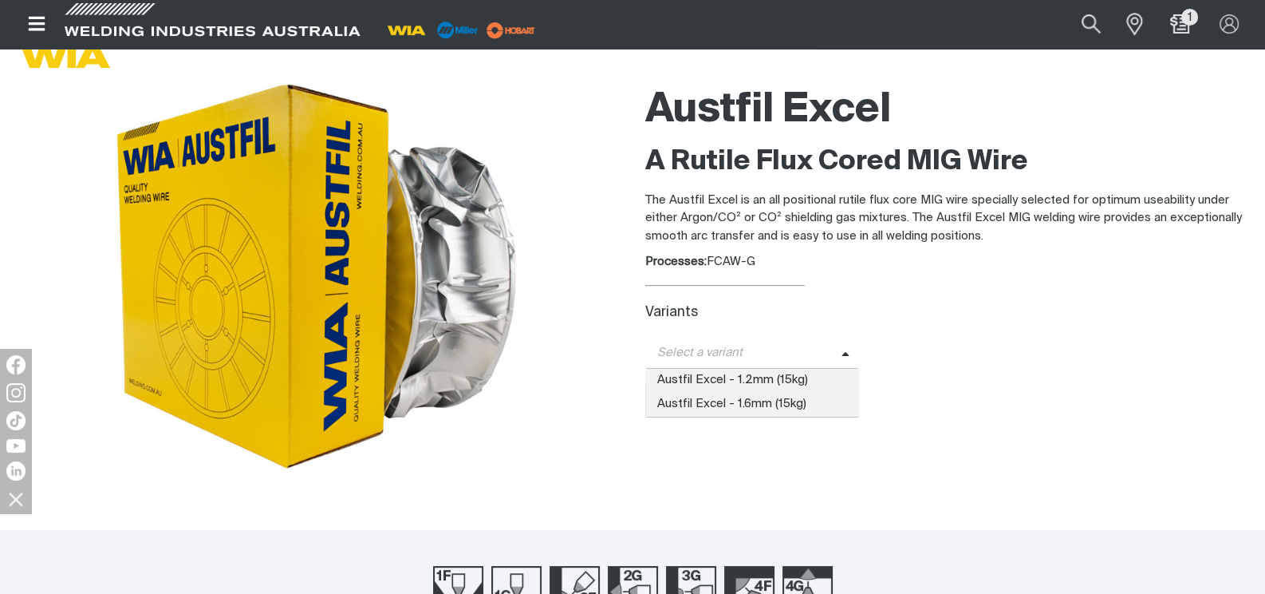
click at [842, 351] on icon at bounding box center [846, 354] width 8 height 12
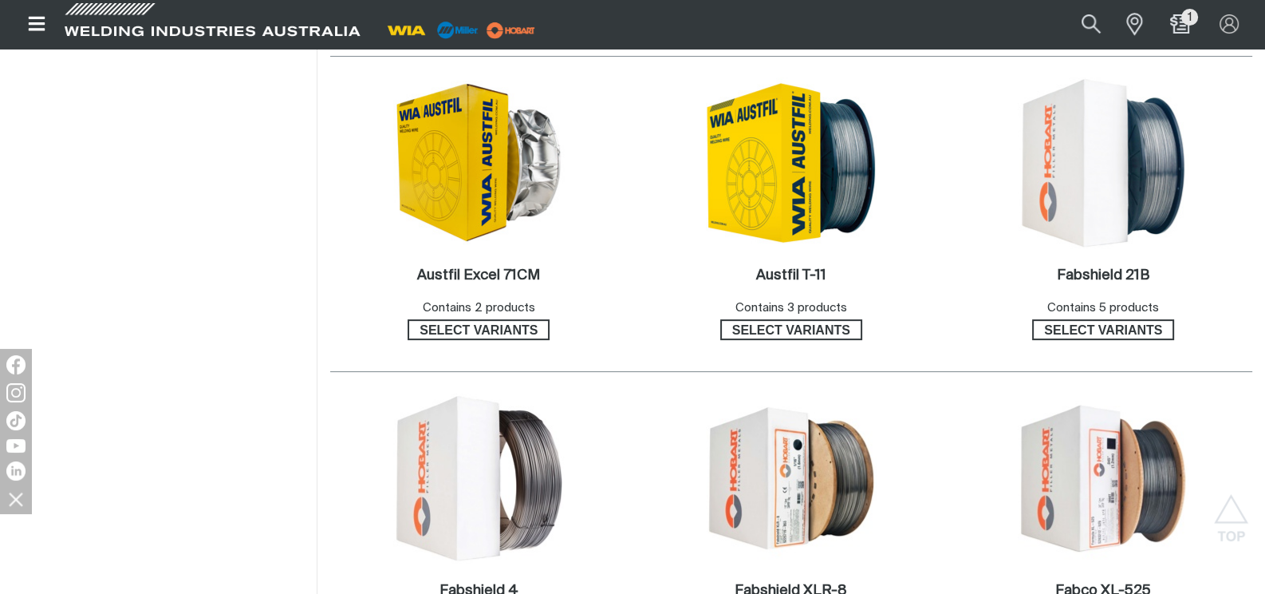
scroll to position [585, 0]
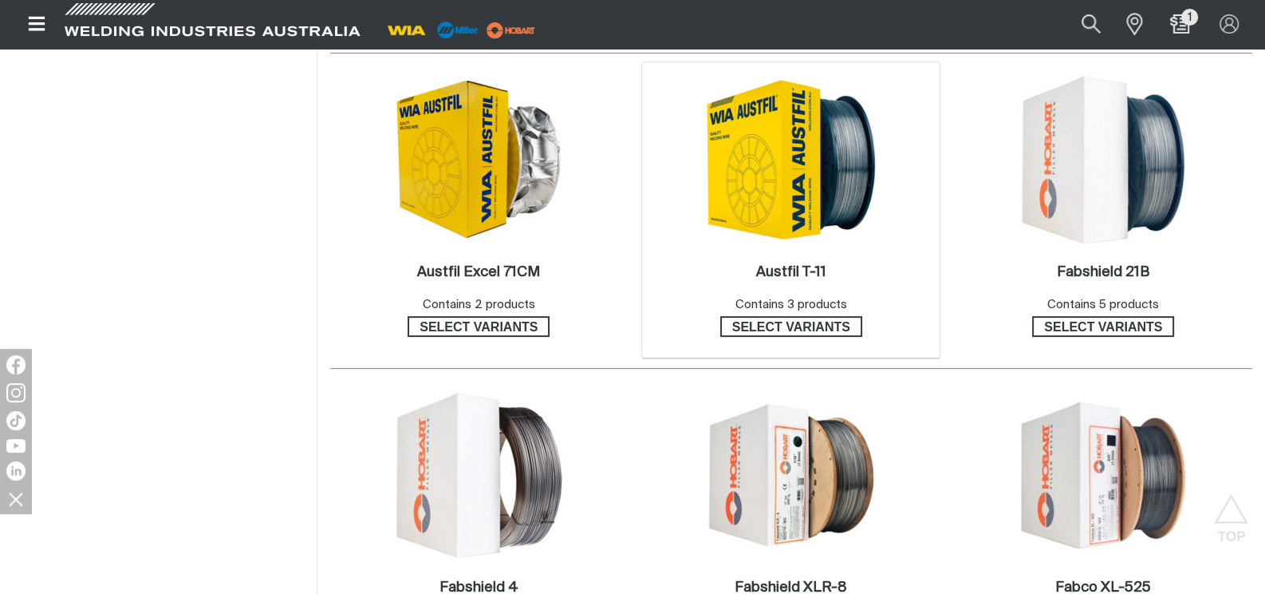
click at [846, 187] on img at bounding box center [791, 159] width 171 height 171
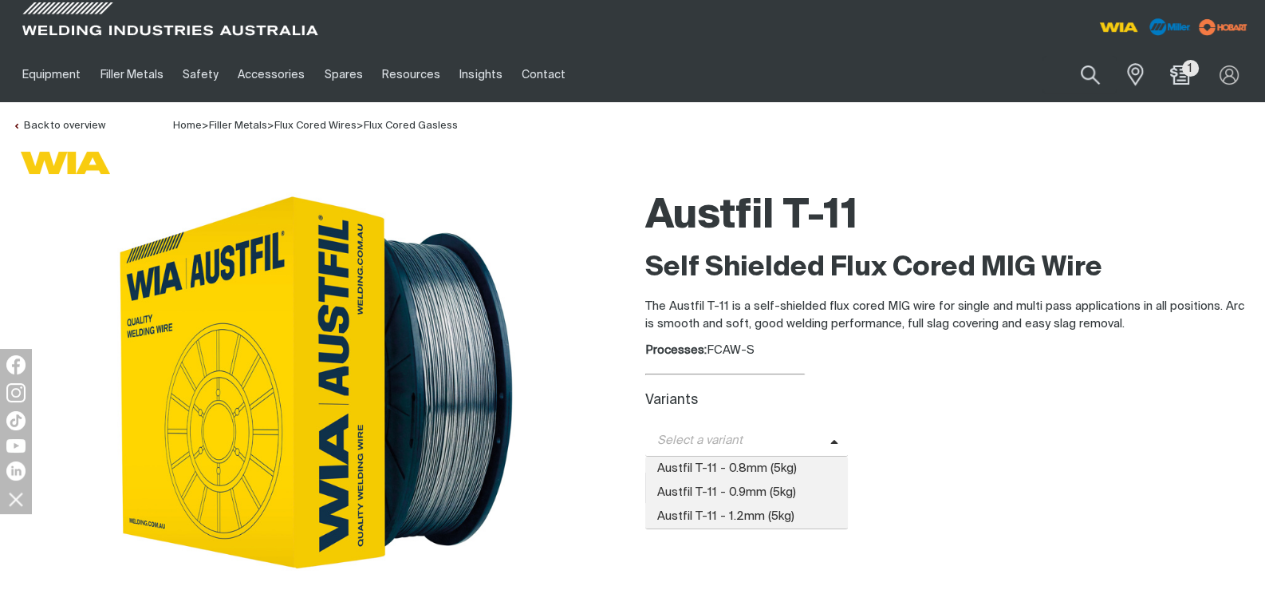
click at [831, 442] on icon at bounding box center [835, 442] width 8 height 12
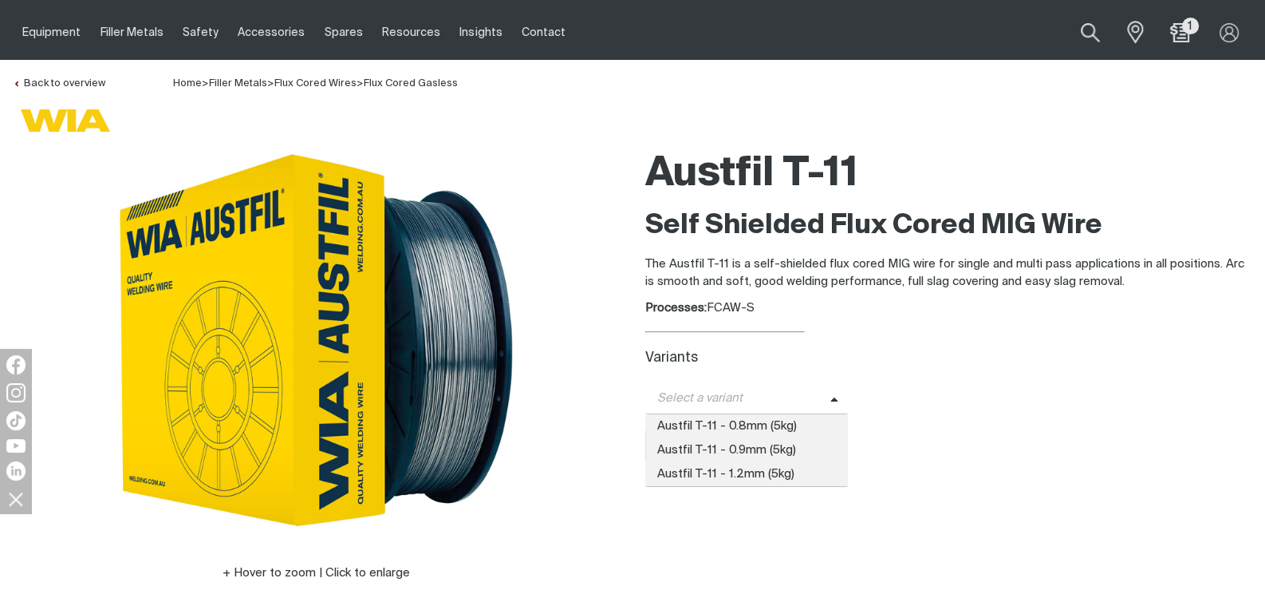
scroll to position [106, 0]
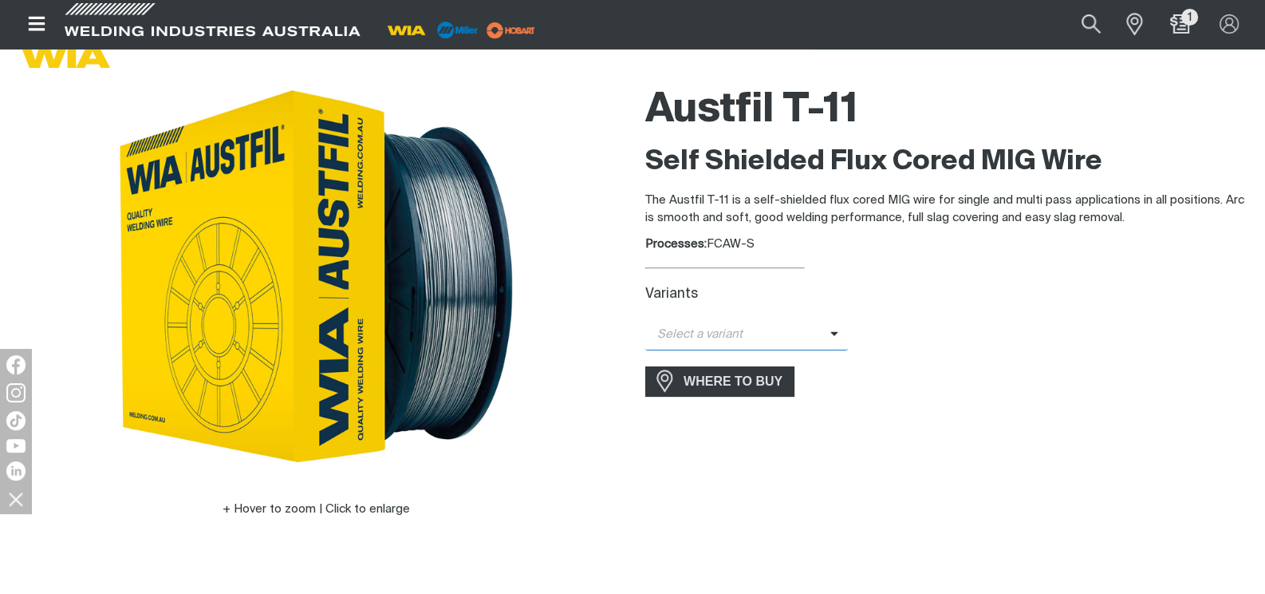
click at [833, 339] on span at bounding box center [840, 335] width 18 height 18
